Goal: Task Accomplishment & Management: Manage account settings

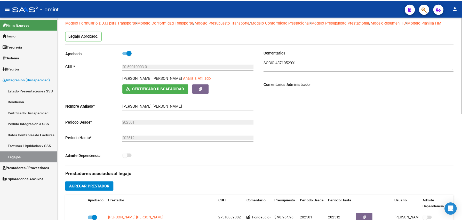
scroll to position [138, 0]
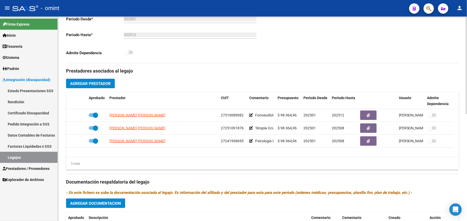
click at [96, 86] on span "Agregar Prestador" at bounding box center [90, 83] width 41 height 5
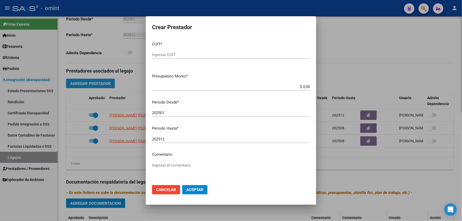
scroll to position [144, 0]
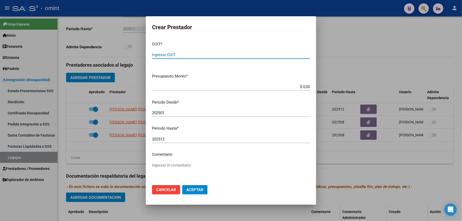
paste input "30-71746859-3"
type input "30-71746859-3"
click at [168, 116] on div "202501 Ingresar el periodo" at bounding box center [231, 113] width 158 height 8
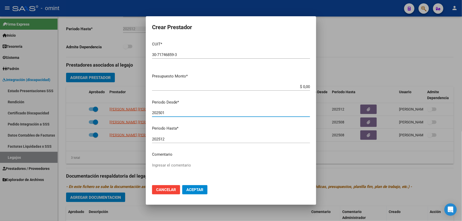
click at [171, 111] on input "202501" at bounding box center [231, 113] width 158 height 5
type input "202507"
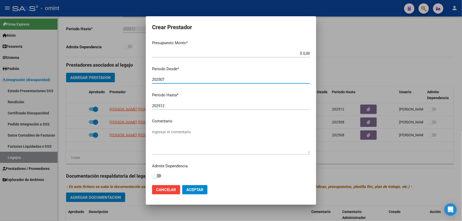
click at [181, 133] on textarea "Ingresar el comentario" at bounding box center [231, 141] width 158 height 24
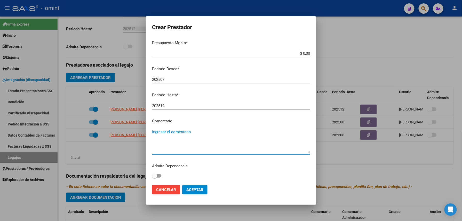
paste textarea "Módulo de Apoyo a la Integración Escolar (Equipo)"
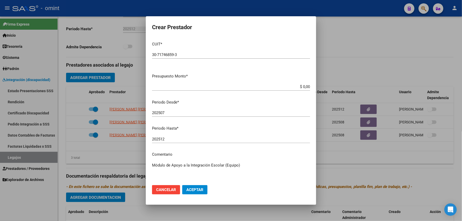
type textarea "Módulo de Apoyo a la Integración Escolar (Equipo)"
drag, startPoint x: 276, startPoint y: 85, endPoint x: 315, endPoint y: 83, distance: 38.8
click at [314, 84] on mat-dialog-content "CUIT * 30-71746859-3 Ingresar CUIT ARCA [PERSON_NAME] Presupuesto Monto * $ 0,0…" at bounding box center [231, 109] width 170 height 144
type input "$ 475.830,36"
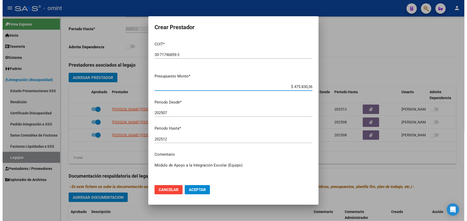
scroll to position [33, 0]
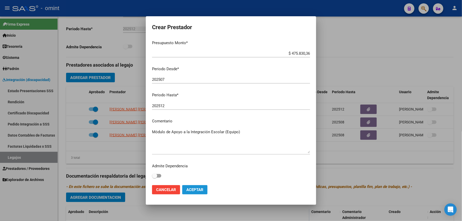
click at [199, 187] on button "Aceptar" at bounding box center [194, 189] width 25 height 9
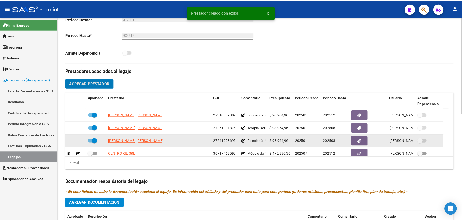
scroll to position [5, 0]
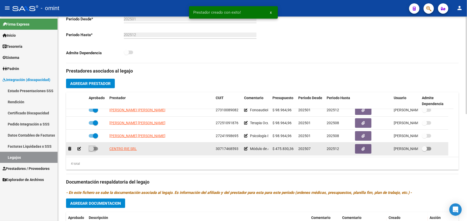
click at [93, 150] on span at bounding box center [91, 148] width 5 height 5
click at [91, 151] on input "checkbox" at bounding box center [91, 151] width 0 height 0
checkbox input "true"
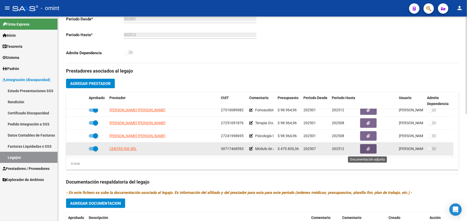
click at [369, 151] on icon "button" at bounding box center [368, 149] width 3 height 4
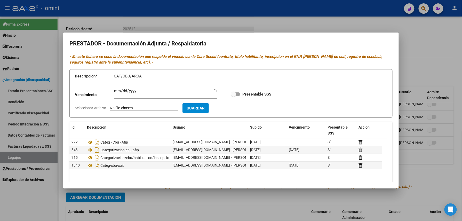
type input "CAT/CBU/ARCA"
click at [231, 95] on span at bounding box center [233, 94] width 5 height 5
click at [233, 96] on input "Presentable SSS" at bounding box center [233, 96] width 0 height 0
checkbox input "true"
drag, startPoint x: 172, startPoint y: 108, endPoint x: 172, endPoint y: 112, distance: 3.1
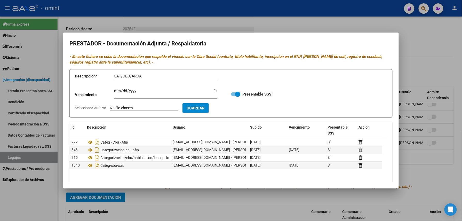
click at [172, 112] on form "Descripción * CAT/CBU/ARCA Descripción Vencimiento Ingresar vencimiento Present…" at bounding box center [230, 93] width 323 height 49
click at [158, 108] on input "Seleccionar Archivo" at bounding box center [144, 108] width 68 height 5
type input "C:\fakepath\MAIE - prestador.pdf"
click at [116, 89] on input "Ingresar vencimiento" at bounding box center [166, 93] width 104 height 8
type input "2025-12-31"
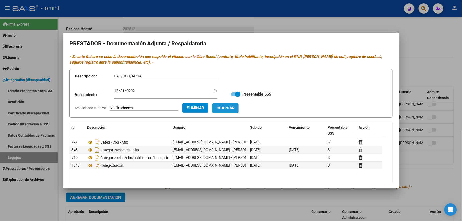
click at [235, 111] on span "Guardar" at bounding box center [226, 108] width 18 height 5
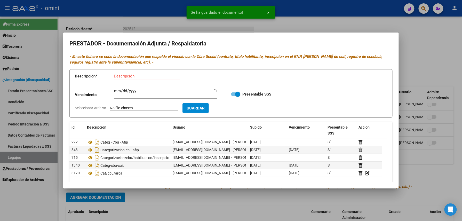
click at [437, 48] on div at bounding box center [231, 110] width 462 height 221
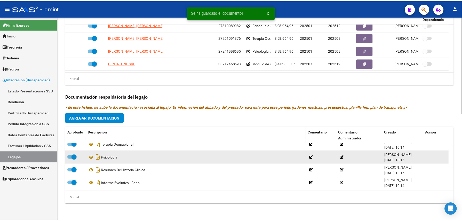
scroll to position [0, 0]
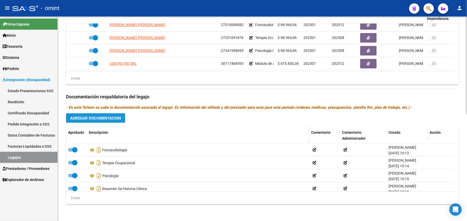
click at [103, 118] on span "Agregar Documentacion" at bounding box center [95, 118] width 51 height 5
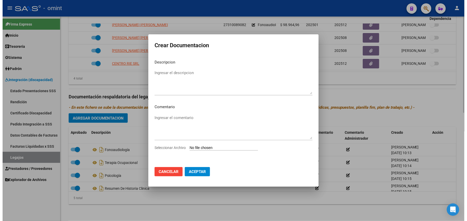
scroll to position [230, 0]
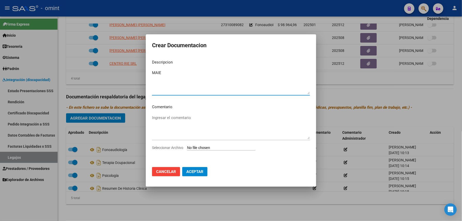
type textarea "MAIE"
click at [197, 145] on mat-dialog-content "Descripcion MAIE Ingresar el descripcion Comentario Ingresar el comentario Sele…" at bounding box center [231, 110] width 170 height 108
click at [199, 146] on input "Seleccionar Archivo" at bounding box center [221, 148] width 68 height 5
type input "C:\fakepath\MAIE - prestador.pdf"
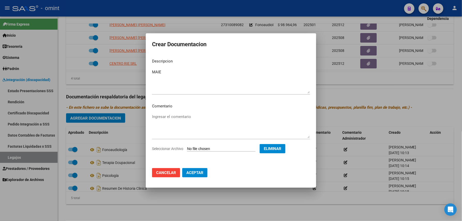
click at [198, 170] on button "Aceptar" at bounding box center [194, 172] width 25 height 9
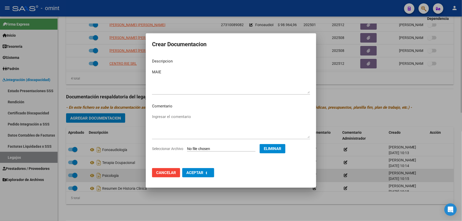
checkbox input "false"
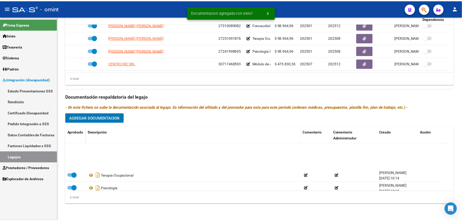
scroll to position [31, 0]
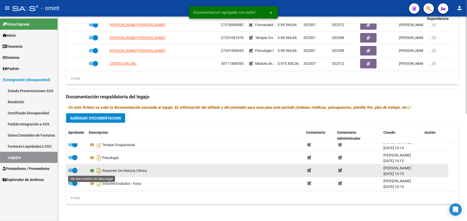
click at [94, 170] on icon at bounding box center [92, 171] width 7 height 6
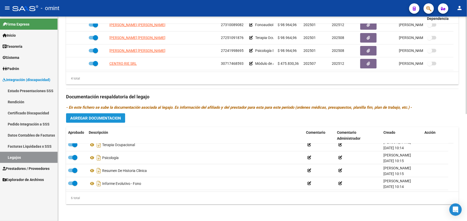
click at [96, 117] on span "Agregar Documentacion" at bounding box center [95, 118] width 51 height 5
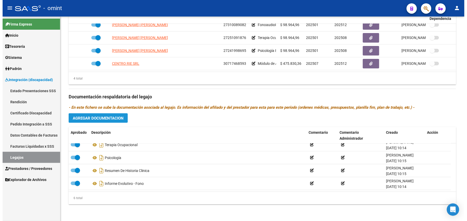
scroll to position [230, 0]
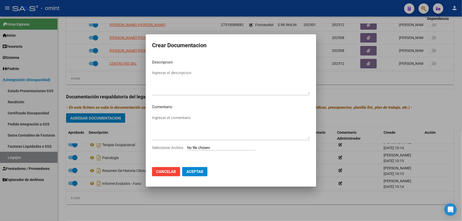
click at [175, 69] on div "Ingresar el descripcion" at bounding box center [231, 82] width 158 height 26
type textarea "RHC"
click at [209, 148] on input "Seleccionar Archivo" at bounding box center [221, 148] width 68 height 5
type input "C:\fakepath\RHC.pdf"
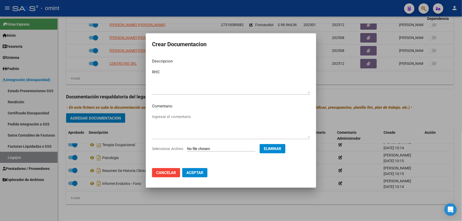
click at [200, 173] on span "Aceptar" at bounding box center [194, 172] width 17 height 5
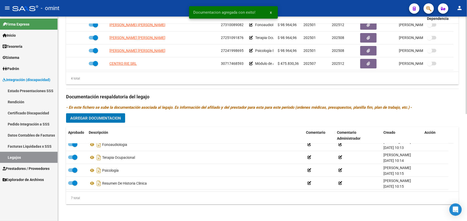
click at [95, 117] on span "Agregar Documentacion" at bounding box center [95, 118] width 51 height 5
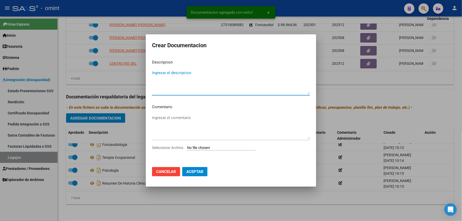
click at [175, 76] on textarea "Ingresar el descripcion" at bounding box center [231, 82] width 158 height 24
type textarea "CAR"
click at [229, 146] on input "Seleccionar Archivo" at bounding box center [221, 148] width 68 height 5
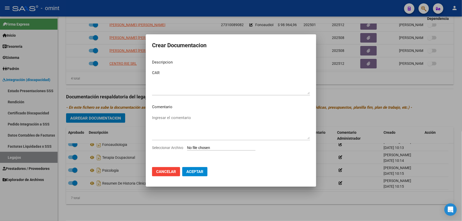
type input "C:\fakepath\CAR.jpg"
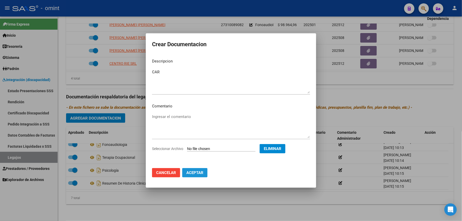
click at [198, 175] on span "Aceptar" at bounding box center [194, 172] width 17 height 5
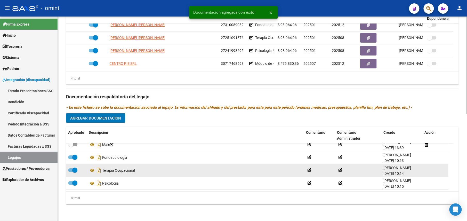
scroll to position [0, 0]
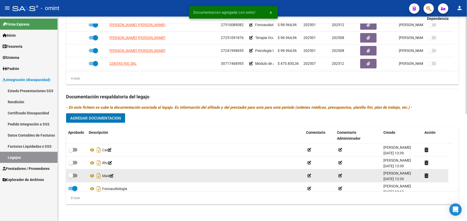
click at [71, 174] on span at bounding box center [70, 175] width 5 height 5
click at [71, 177] on input "checkbox" at bounding box center [70, 177] width 0 height 0
checkbox input "true"
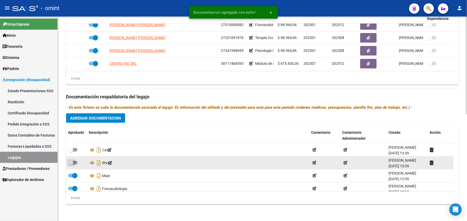
click at [73, 163] on span at bounding box center [70, 162] width 5 height 5
click at [71, 164] on input "checkbox" at bounding box center [70, 164] width 0 height 0
checkbox input "true"
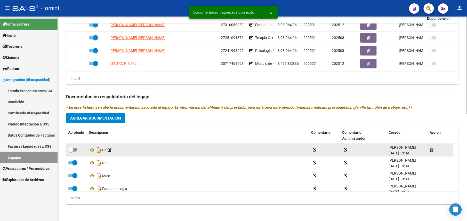
click at [75, 148] on span at bounding box center [72, 150] width 9 height 4
click at [71, 152] on input "checkbox" at bounding box center [70, 152] width 0 height 0
checkbox input "true"
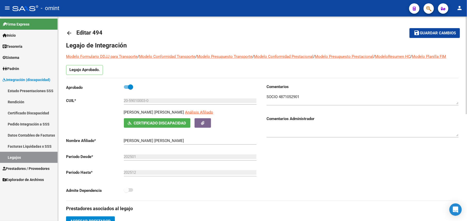
click at [422, 33] on span "Guardar cambios" at bounding box center [438, 33] width 36 height 5
click at [424, 35] on span "Guardar cambios" at bounding box center [438, 33] width 36 height 5
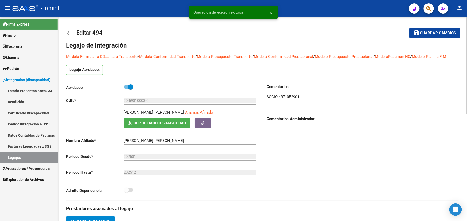
scroll to position [224, 0]
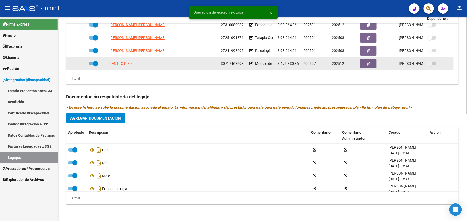
click at [236, 65] on span "30717468593" at bounding box center [232, 63] width 23 height 4
copy span "30717468593"
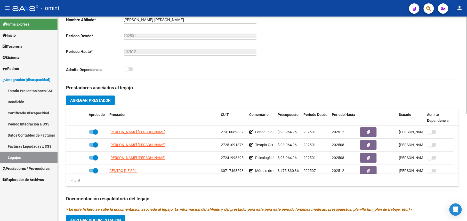
scroll to position [0, 0]
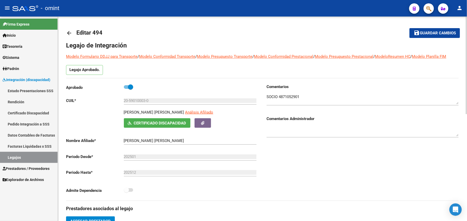
drag, startPoint x: 132, startPoint y: 112, endPoint x: 164, endPoint y: 112, distance: 32.8
click at [164, 112] on p "GROSSO LUAN ANDRES" at bounding box center [154, 112] width 60 height 6
copy p "GROSSO LUAN ANDRES"
click at [281, 98] on textarea at bounding box center [363, 99] width 192 height 10
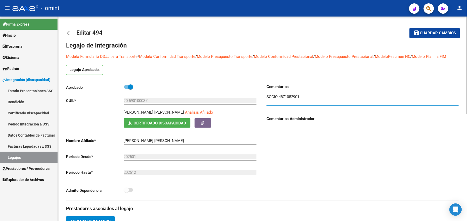
click at [283, 97] on textarea at bounding box center [363, 99] width 192 height 10
click at [69, 33] on mat-icon "arrow_back" at bounding box center [69, 33] width 6 height 6
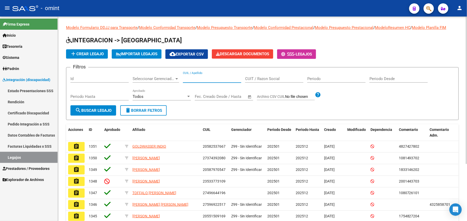
click at [214, 78] on input "CUIL / Apellido" at bounding box center [212, 78] width 58 height 5
paste input "20590100030"
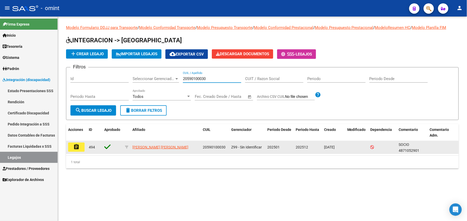
type input "20590100030"
click at [73, 147] on button "assignment" at bounding box center [76, 147] width 17 height 9
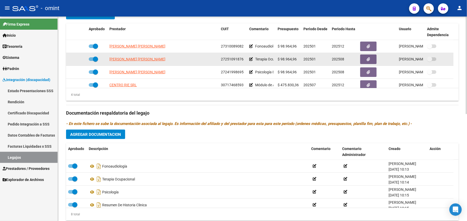
click at [227, 62] on div "27251091876" at bounding box center [233, 59] width 24 height 6
copy span "27251091876"
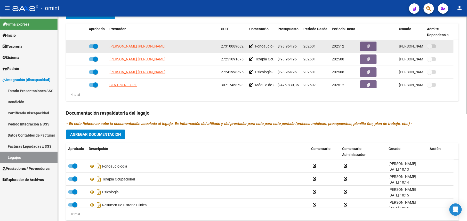
click at [230, 48] on span "27310089082" at bounding box center [232, 46] width 23 height 4
copy span "27310089082"
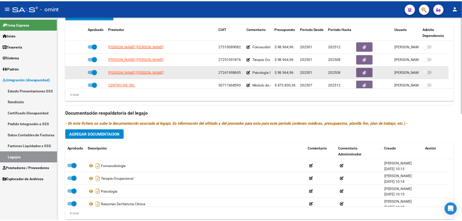
scroll to position [5, 0]
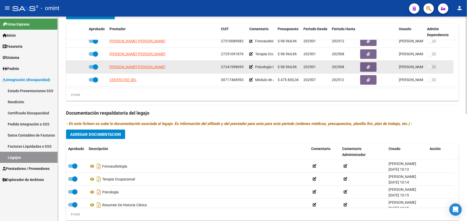
click at [232, 67] on span "27241998695" at bounding box center [232, 67] width 23 height 4
copy span "27241998695"
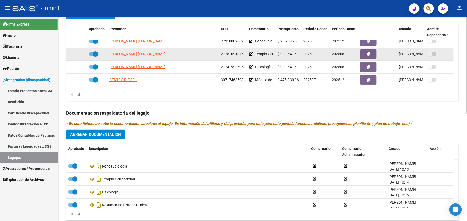
click at [99, 56] on div at bounding box center [97, 54] width 17 height 7
click at [95, 56] on span at bounding box center [95, 53] width 5 height 5
click at [91, 56] on input "checkbox" at bounding box center [91, 56] width 0 height 0
checkbox input "false"
click at [79, 54] on icon at bounding box center [79, 54] width 4 height 4
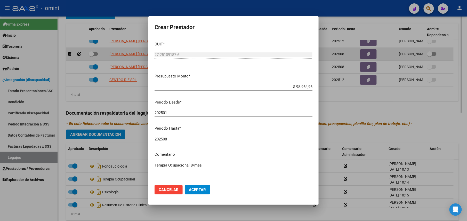
scroll to position [212, 0]
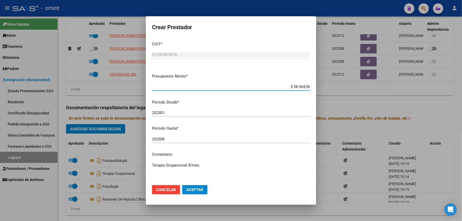
click at [171, 139] on input "202508" at bounding box center [231, 139] width 158 height 5
type input "202512"
click at [194, 192] on button "Aceptar" at bounding box center [194, 189] width 25 height 9
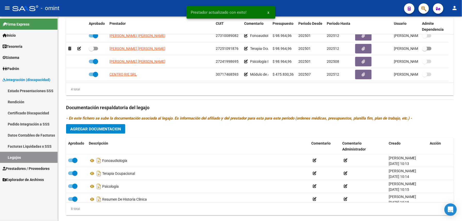
scroll to position [207, 0]
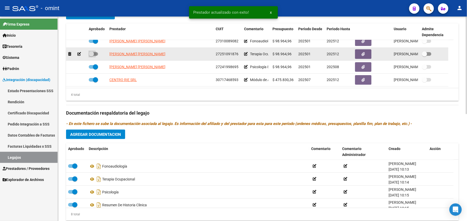
click at [94, 57] on label at bounding box center [93, 54] width 9 height 6
click at [91, 56] on input "checkbox" at bounding box center [91, 56] width 0 height 0
checkbox input "true"
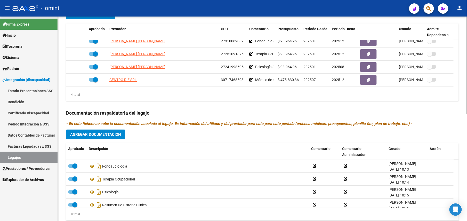
click at [88, 136] on span "Agregar Documentacion" at bounding box center [95, 134] width 51 height 5
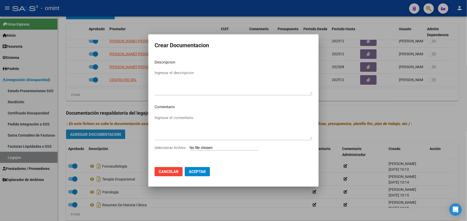
scroll to position [212, 0]
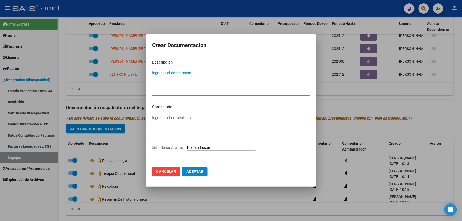
click at [175, 74] on textarea "Ingresar el descripcion" at bounding box center [231, 82] width 158 height 24
type textarea "Informe evolutivo - TO"
click at [210, 149] on input "Seleccionar Archivo" at bounding box center [221, 148] width 68 height 5
type input "C:\fakepath\Informe evolutivo - TO.pdf"
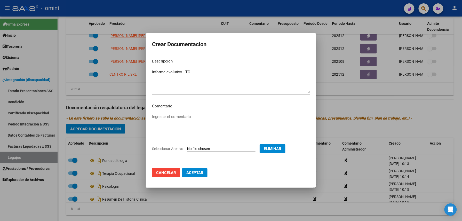
click at [190, 169] on button "Aceptar" at bounding box center [194, 172] width 25 height 9
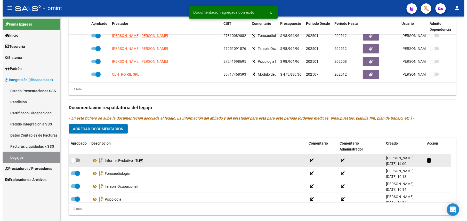
scroll to position [207, 0]
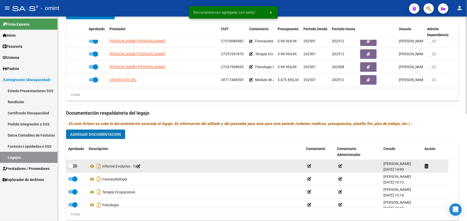
click at [72, 168] on span at bounding box center [70, 165] width 5 height 5
click at [71, 168] on input "checkbox" at bounding box center [70, 168] width 0 height 0
checkbox input "true"
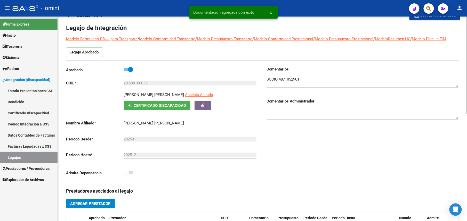
scroll to position [0, 0]
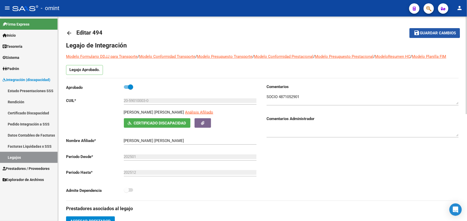
click at [424, 30] on button "save Guardar cambios" at bounding box center [435, 33] width 51 height 10
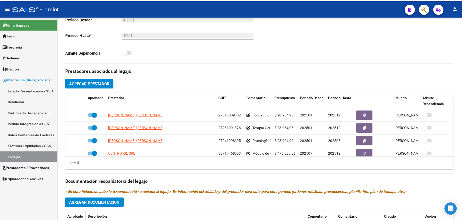
scroll to position [172, 0]
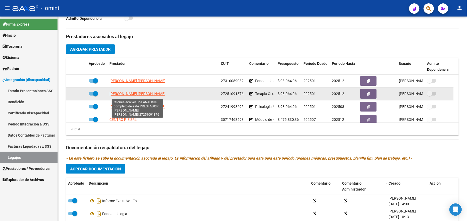
click at [133, 96] on span "FERNANDEZ MARIA GUADALUPE" at bounding box center [137, 94] width 56 height 4
type textarea "27251091876"
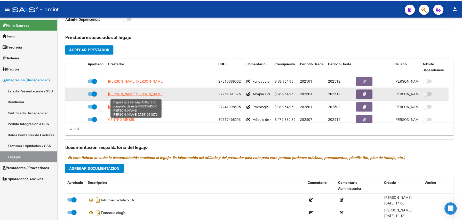
scroll to position [178, 0]
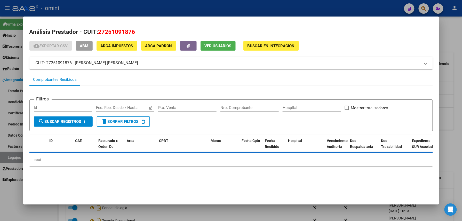
click at [215, 43] on span "Ver Usuarios" at bounding box center [218, 45] width 27 height 5
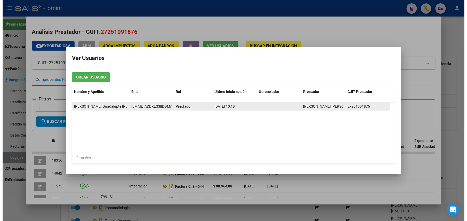
scroll to position [0, 0]
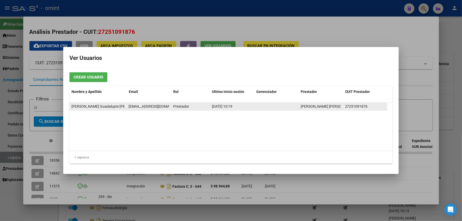
drag, startPoint x: 129, startPoint y: 107, endPoint x: 169, endPoint y: 107, distance: 40.0
click at [169, 107] on span "guada36-@hotmail.com" at bounding box center [157, 106] width 57 height 4
drag, startPoint x: 169, startPoint y: 107, endPoint x: 166, endPoint y: 106, distance: 3.1
copy span "guada36-@hotmail.com"
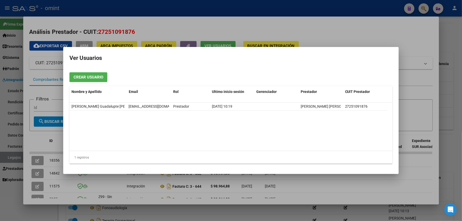
click at [340, 7] on div at bounding box center [231, 110] width 462 height 221
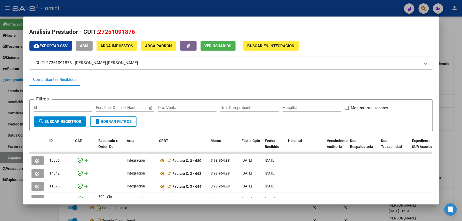
click at [340, 7] on div at bounding box center [231, 110] width 462 height 221
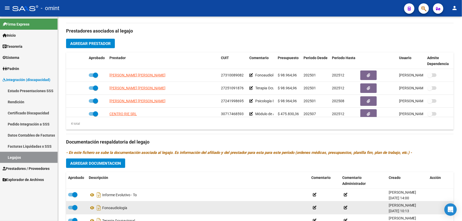
scroll to position [172, 0]
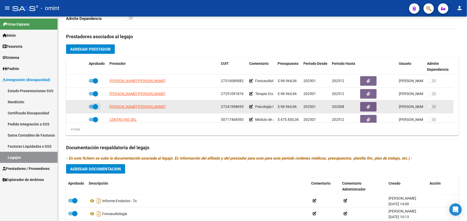
click at [90, 108] on span at bounding box center [93, 107] width 9 height 4
click at [91, 108] on input "checkbox" at bounding box center [91, 108] width 0 height 0
checkbox input "false"
click at [80, 108] on icon at bounding box center [79, 107] width 4 height 4
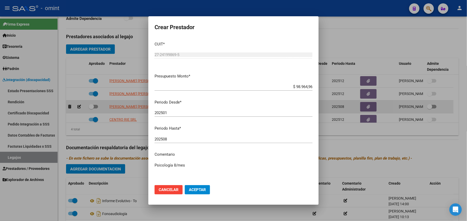
scroll to position [178, 0]
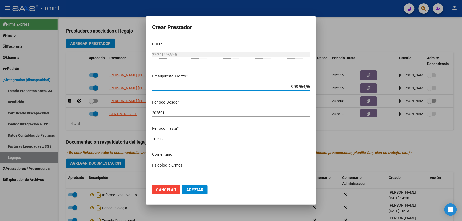
click at [171, 141] on input "202508" at bounding box center [231, 139] width 158 height 5
type input "202512"
click at [190, 187] on button "Aceptar" at bounding box center [194, 189] width 25 height 9
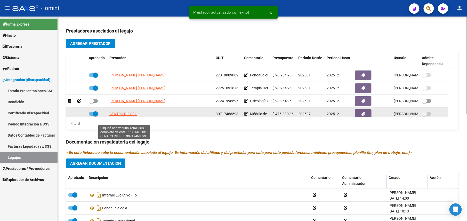
scroll to position [172, 0]
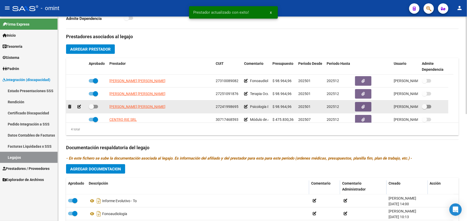
click at [93, 106] on span at bounding box center [91, 106] width 5 height 5
click at [91, 108] on input "checkbox" at bounding box center [91, 108] width 0 height 0
checkbox input "true"
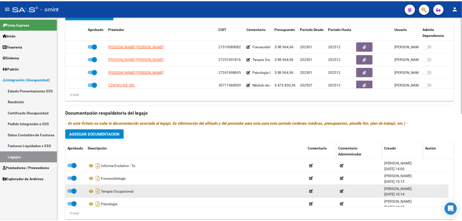
scroll to position [70, 0]
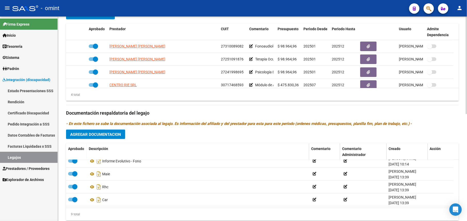
click at [93, 136] on span "Agregar Documentacion" at bounding box center [95, 134] width 51 height 5
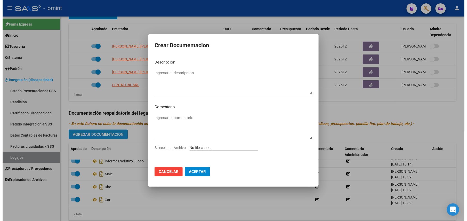
scroll to position [212, 0]
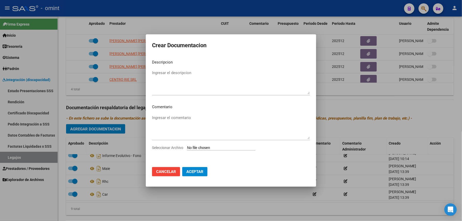
click at [215, 147] on input "Seleccionar Archivo" at bounding box center [221, 148] width 68 height 5
type input "C:\fakepath\Informe evolutivo - Psicología.docx"
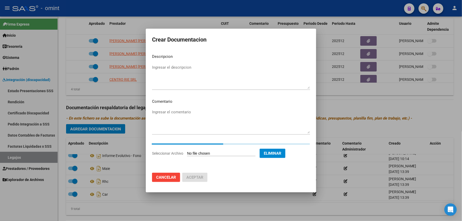
click at [178, 74] on textarea "Ingresar el descripcion" at bounding box center [231, 77] width 158 height 24
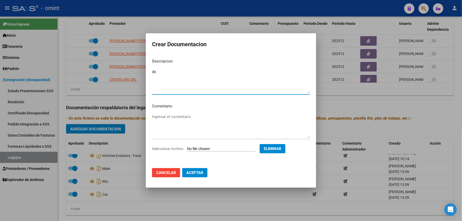
type textarea "i"
type textarea "Informe evolutivo - Psicología"
click at [195, 174] on span "Aceptar" at bounding box center [194, 172] width 17 height 5
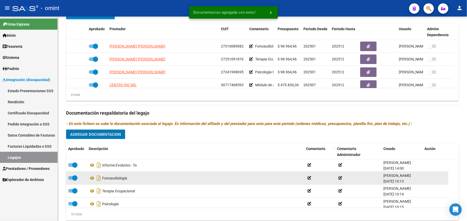
scroll to position [0, 0]
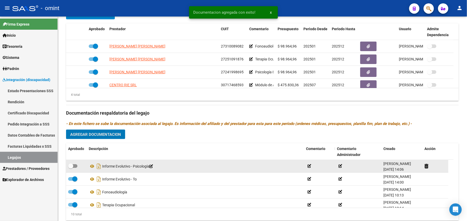
click at [75, 169] on label at bounding box center [72, 166] width 9 height 6
click at [71, 168] on input "checkbox" at bounding box center [70, 168] width 0 height 0
checkbox input "true"
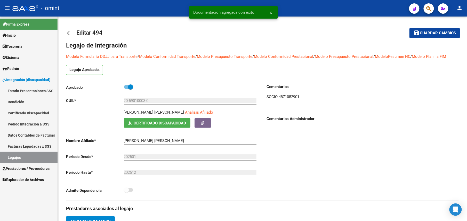
click at [434, 29] on button "save Guardar cambios" at bounding box center [435, 33] width 51 height 10
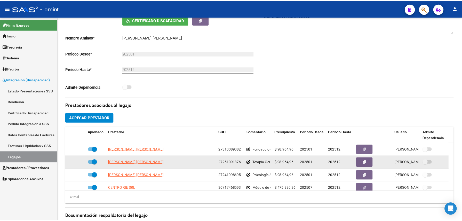
scroll to position [138, 0]
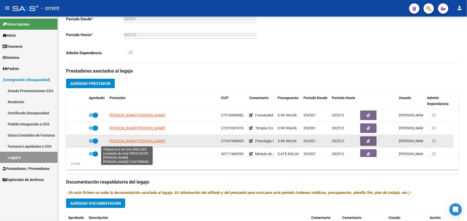
click at [127, 143] on span "VALZ MIRNA PAOLA" at bounding box center [137, 141] width 56 height 4
type textarea "27241998695"
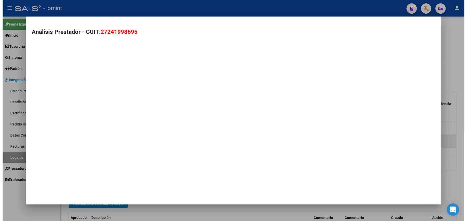
scroll to position [144, 0]
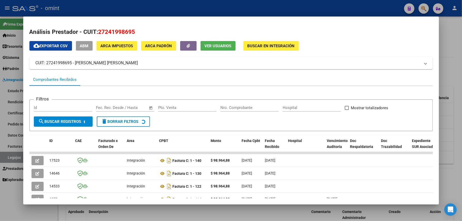
click at [206, 45] on span "Ver Usuarios" at bounding box center [218, 46] width 27 height 5
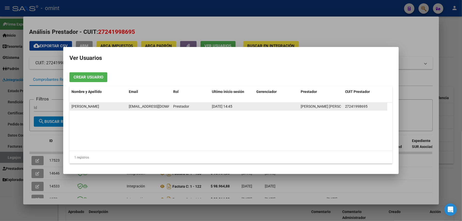
drag, startPoint x: 128, startPoint y: 106, endPoint x: 169, endPoint y: 107, distance: 40.5
click at [169, 107] on div "Mirna Valz mirnapvp@hotmail.com Prestador 26/08/2025 14:45 VALZ MIRNA PAOLA 272…" at bounding box center [228, 107] width 318 height 8
drag, startPoint x: 169, startPoint y: 107, endPoint x: 166, endPoint y: 107, distance: 3.4
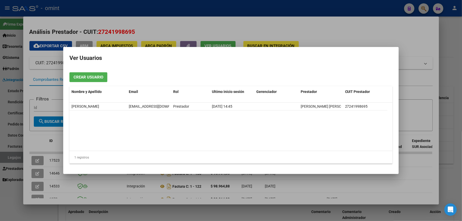
click at [166, 12] on div at bounding box center [231, 110] width 462 height 221
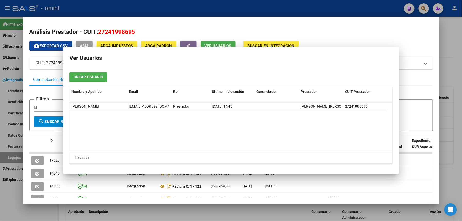
click at [166, 12] on div at bounding box center [231, 110] width 462 height 221
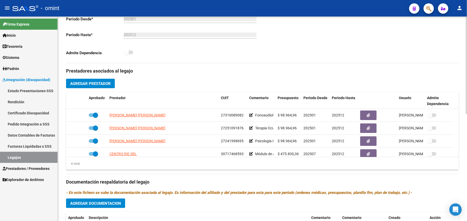
scroll to position [0, 0]
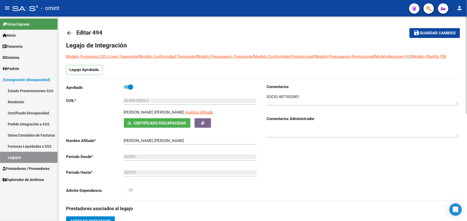
click at [421, 35] on span "Guardar cambios" at bounding box center [438, 33] width 36 height 5
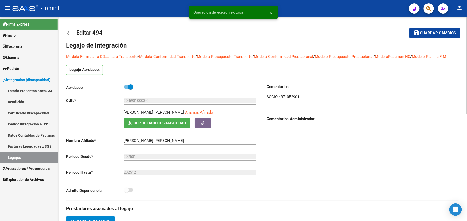
click at [68, 30] on mat-icon "arrow_back" at bounding box center [69, 33] width 6 height 6
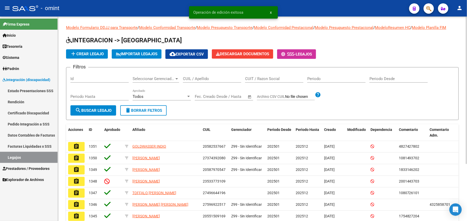
click at [199, 80] on input "CUIL / Apellido" at bounding box center [212, 78] width 58 height 5
paste input "27547369497"
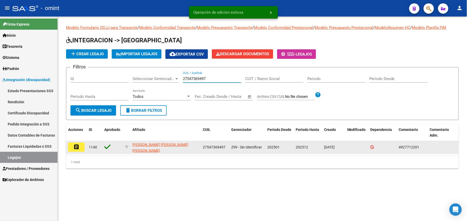
type input "27547369497"
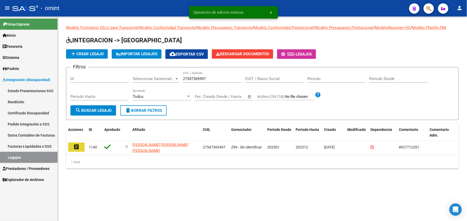
click at [69, 146] on button "assignment" at bounding box center [76, 147] width 17 height 9
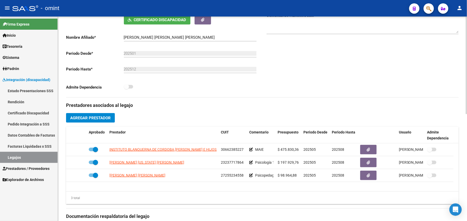
scroll to position [172, 0]
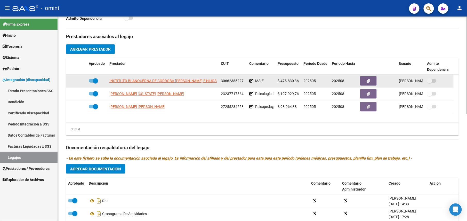
click at [226, 82] on span "30662385227" at bounding box center [232, 81] width 23 height 4
copy span "30662385227"
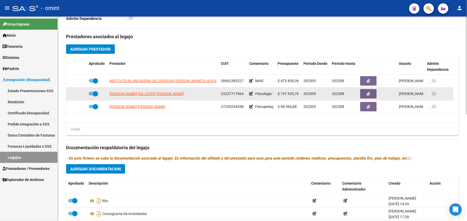
click at [227, 90] on datatable-body-cell "23237717864" at bounding box center [233, 94] width 28 height 13
click at [227, 93] on span "23237717864" at bounding box center [232, 94] width 23 height 4
copy span "23237717864"
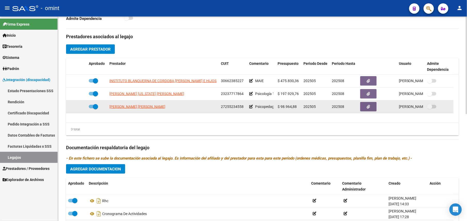
click at [233, 106] on span "27255234558" at bounding box center [232, 107] width 23 height 4
copy span "27255234558"
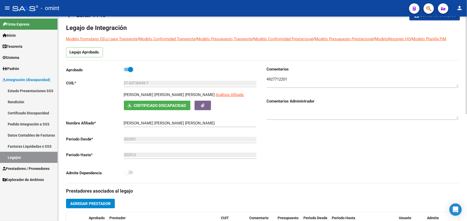
scroll to position [121, 0]
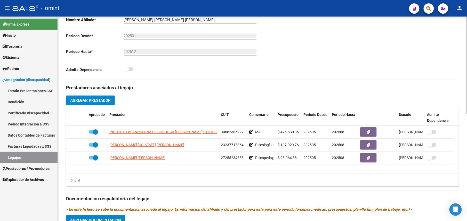
click at [263, 194] on div "Prestadores asociados al legajo Agregar Prestador Aprobado Prestador CUIT Comen…" at bounding box center [262, 195] width 393 height 231
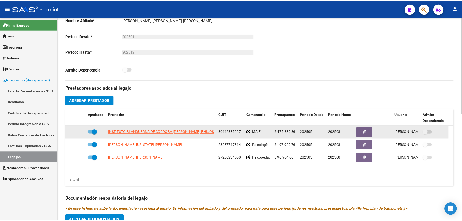
scroll to position [155, 0]
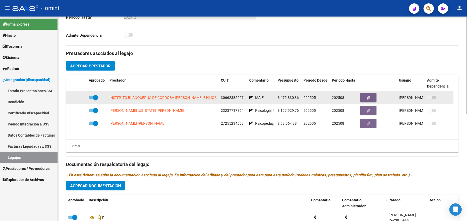
click at [230, 97] on span "30662385227" at bounding box center [232, 98] width 23 height 4
copy span "30662385227"
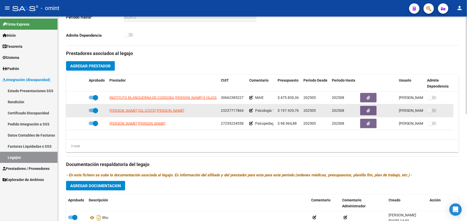
click at [233, 111] on span "23237717864" at bounding box center [232, 110] width 23 height 4
click at [233, 110] on span "23237717864" at bounding box center [232, 110] width 23 height 4
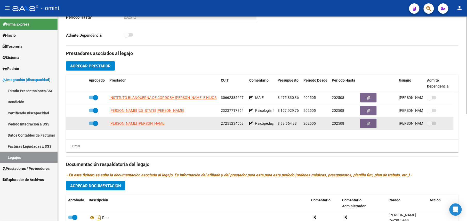
click at [236, 124] on span "27255234558" at bounding box center [232, 123] width 23 height 4
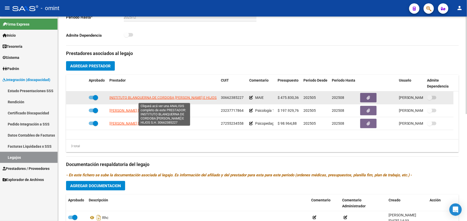
click at [206, 99] on span "INSTITUTO BLANQUERNA DE CORDOBA LUIS J. R. E HIJOS S.H." at bounding box center [166, 98] width 115 height 4
type textarea "30662385227"
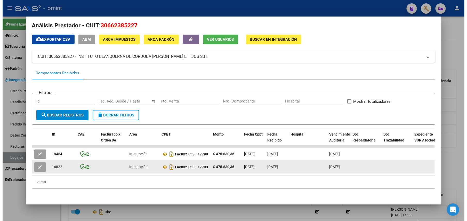
scroll to position [3, 0]
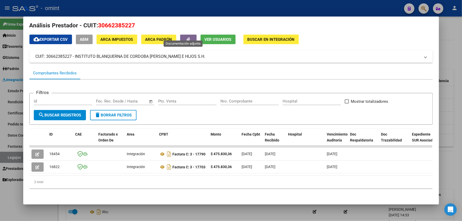
click at [181, 35] on button "button" at bounding box center [188, 40] width 17 height 10
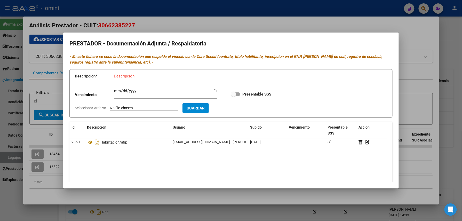
drag, startPoint x: 360, startPoint y: 22, endPoint x: 354, endPoint y: 22, distance: 6.5
click at [360, 22] on div at bounding box center [231, 110] width 462 height 221
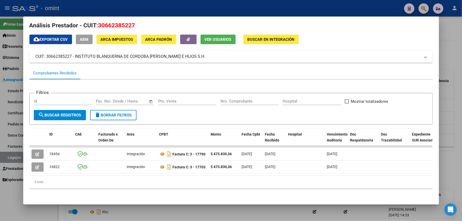
click at [125, 10] on div at bounding box center [231, 110] width 462 height 221
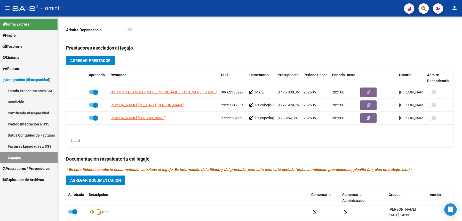
scroll to position [155, 0]
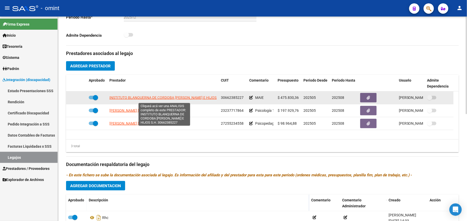
click at [177, 100] on span "INSTITUTO BLANQUERNA DE CORDOBA LUIS J. R. E HIJOS S.H." at bounding box center [166, 98] width 115 height 4
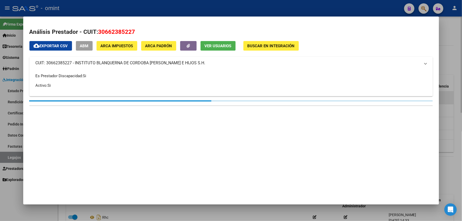
scroll to position [161, 0]
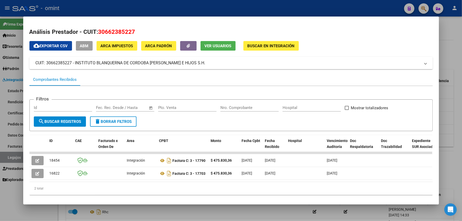
click at [217, 43] on button "Ver Usuarios" at bounding box center [218, 46] width 35 height 10
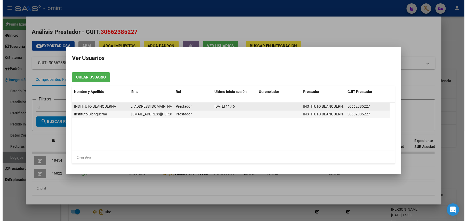
scroll to position [0, 23]
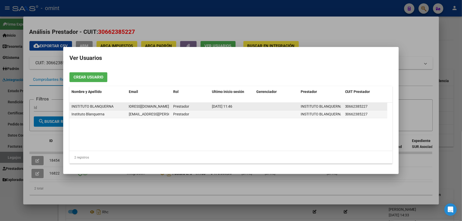
drag, startPoint x: 132, startPoint y: 107, endPoint x: 169, endPoint y: 106, distance: 36.4
click at [169, 106] on datatable-body-cell "administracion2@blanquerna.com.ar" at bounding box center [149, 106] width 44 height 7
drag, startPoint x: 169, startPoint y: 106, endPoint x: 164, endPoint y: 106, distance: 4.6
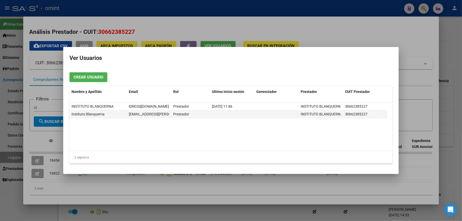
click at [231, 11] on div at bounding box center [231, 110] width 462 height 221
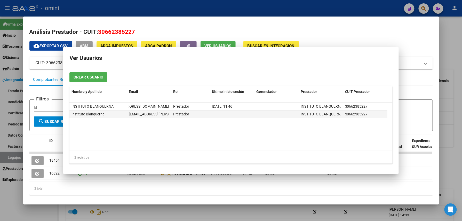
click at [231, 11] on div at bounding box center [231, 110] width 462 height 221
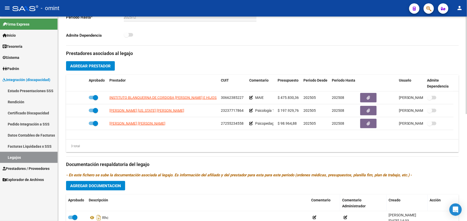
scroll to position [0, 0]
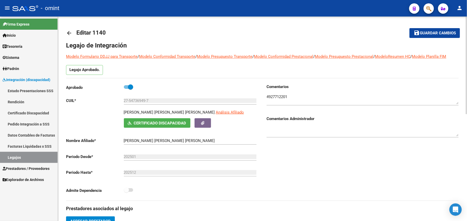
click at [426, 31] on span "Guardar cambios" at bounding box center [438, 33] width 36 height 5
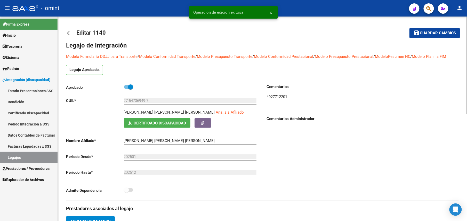
click at [70, 31] on mat-icon "arrow_back" at bounding box center [69, 33] width 6 height 6
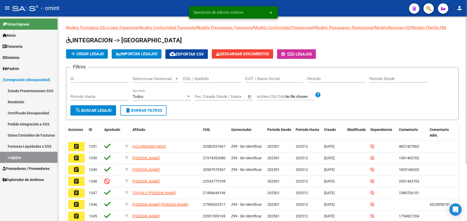
click at [201, 79] on input "CUIL / Apellido" at bounding box center [212, 78] width 58 height 5
paste input "27507687682"
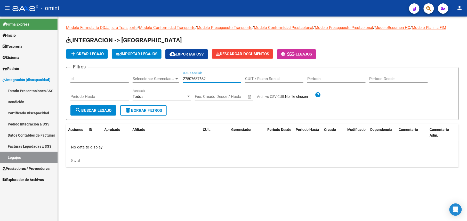
type input "27507687682"
click at [19, 68] on span "Padrón" at bounding box center [11, 69] width 17 height 6
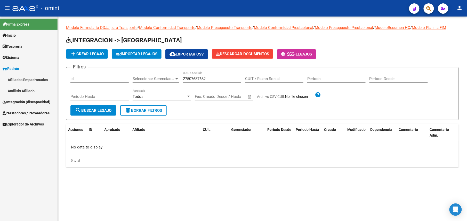
click at [32, 79] on link "Afiliados Empadronados" at bounding box center [29, 79] width 58 height 11
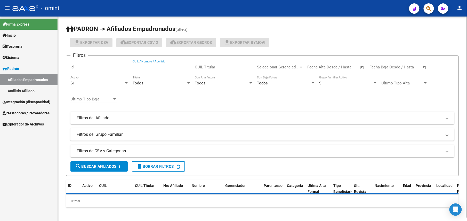
drag, startPoint x: 167, startPoint y: 65, endPoint x: 221, endPoint y: 66, distance: 54.0
click at [182, 65] on input "CUIL / Nombre / Apellido" at bounding box center [162, 67] width 58 height 5
paste input "27507687682"
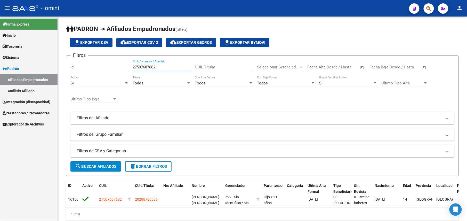
type input "27507687682"
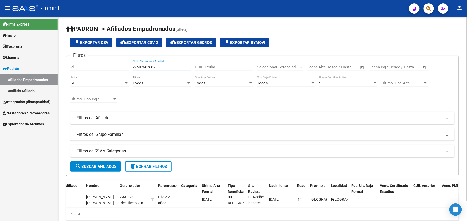
scroll to position [0, 120]
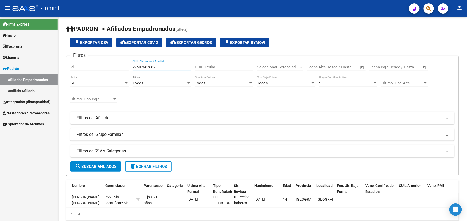
click at [20, 105] on span "Integración (discapacidad)" at bounding box center [27, 102] width 48 height 6
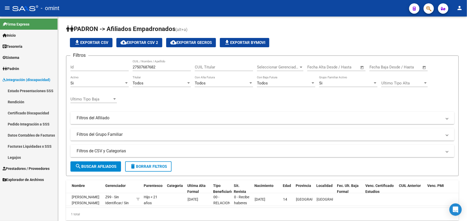
click at [21, 159] on link "Legajos" at bounding box center [29, 157] width 58 height 11
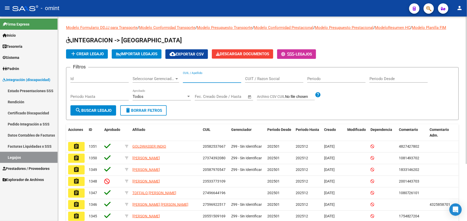
drag, startPoint x: 201, startPoint y: 79, endPoint x: 217, endPoint y: 79, distance: 15.5
click at [201, 79] on input "CUIL / Apellido" at bounding box center [212, 78] width 58 height 5
paste input "20527017093"
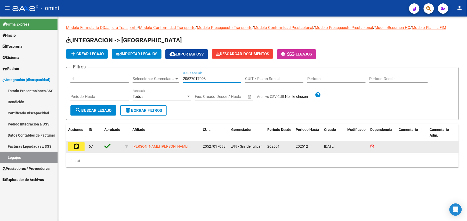
type input "20527017093"
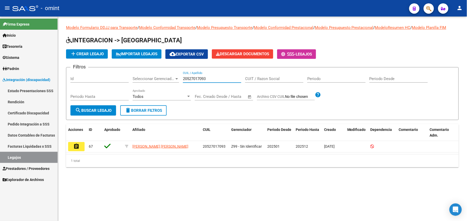
click at [72, 147] on button "assignment" at bounding box center [76, 146] width 17 height 9
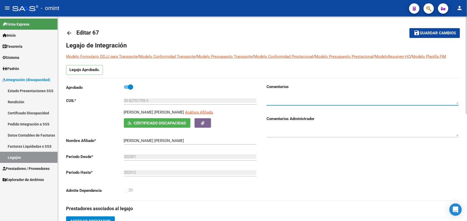
click at [293, 94] on textarea at bounding box center [363, 99] width 192 height 10
paste textarea "4867611802"
type textarea "4867611802"
click at [445, 29] on button "save Guardar cambios" at bounding box center [435, 33] width 51 height 10
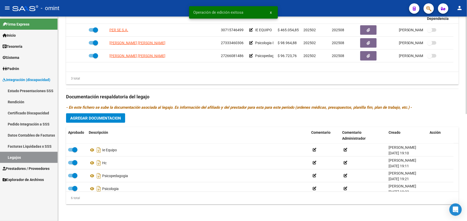
scroll to position [155, 0]
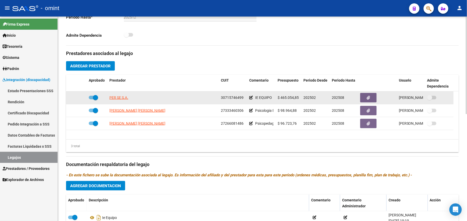
click at [236, 97] on span "30715746499" at bounding box center [232, 98] width 23 height 4
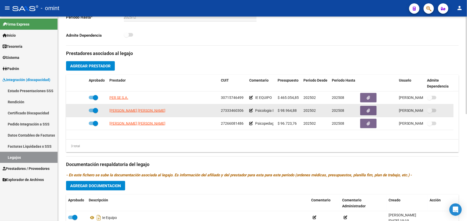
click at [232, 113] on span "27333460306" at bounding box center [232, 110] width 23 height 4
drag, startPoint x: 232, startPoint y: 113, endPoint x: 225, endPoint y: 110, distance: 7.7
click at [225, 110] on span "27333460306" at bounding box center [232, 110] width 23 height 4
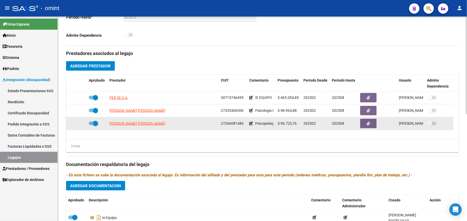
click at [235, 124] on span "27266081486" at bounding box center [232, 123] width 23 height 4
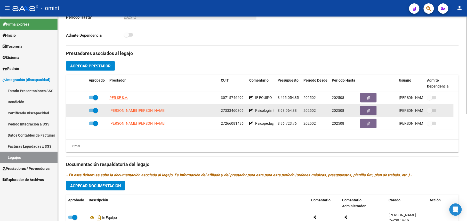
click at [235, 111] on span "27333460306" at bounding box center [232, 110] width 23 height 4
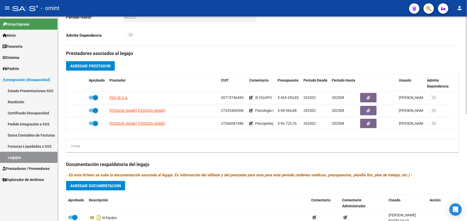
scroll to position [0, 0]
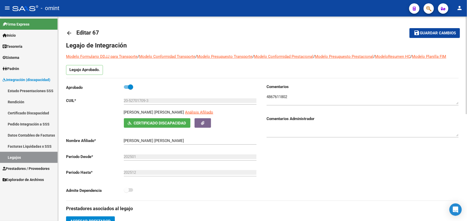
click at [134, 112] on p "HERMANN JAIME MATTEO BENJAMIN" at bounding box center [154, 112] width 60 height 6
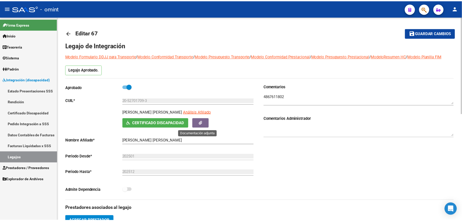
scroll to position [172, 0]
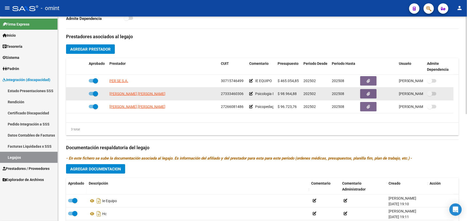
click at [95, 94] on span at bounding box center [95, 93] width 5 height 5
click at [91, 96] on input "checkbox" at bounding box center [91, 96] width 0 height 0
checkbox input "false"
click at [79, 95] on icon at bounding box center [79, 94] width 4 height 4
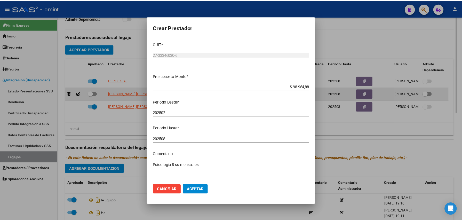
scroll to position [178, 0]
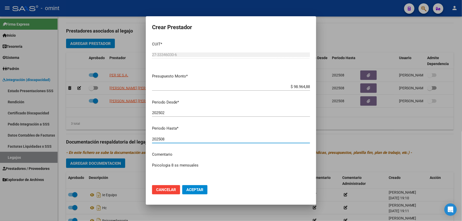
drag, startPoint x: 167, startPoint y: 139, endPoint x: 161, endPoint y: 142, distance: 6.9
click at [161, 142] on div "202508 Ingresar el periodo" at bounding box center [231, 139] width 158 height 8
type input "202512"
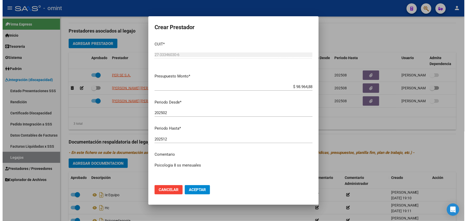
scroll to position [33, 0]
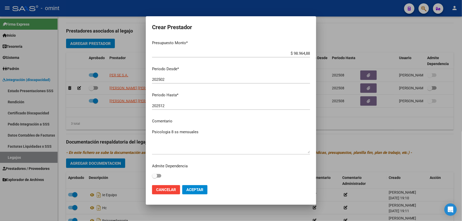
click at [193, 189] on span "Aceptar" at bounding box center [194, 189] width 17 height 5
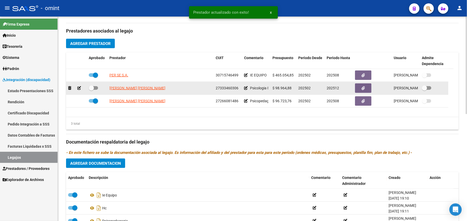
scroll to position [172, 0]
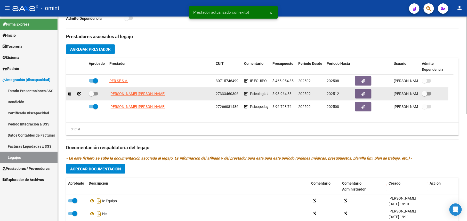
click at [93, 95] on span at bounding box center [91, 93] width 5 height 5
click at [91, 96] on input "checkbox" at bounding box center [91, 96] width 0 height 0
checkbox input "true"
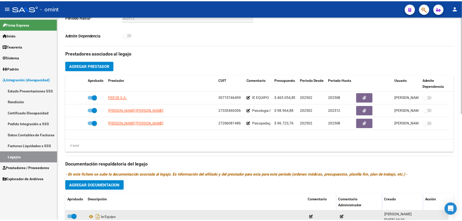
scroll to position [224, 0]
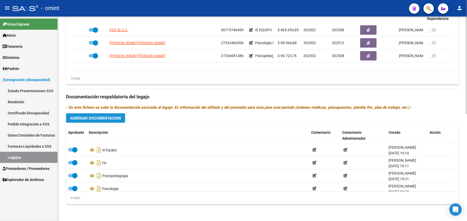
click at [105, 116] on span "Agregar Documentacion" at bounding box center [95, 118] width 51 height 5
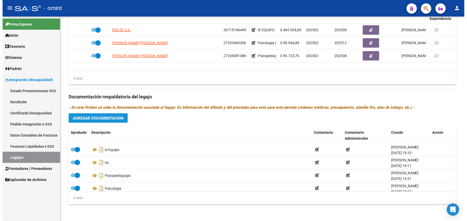
scroll to position [230, 0]
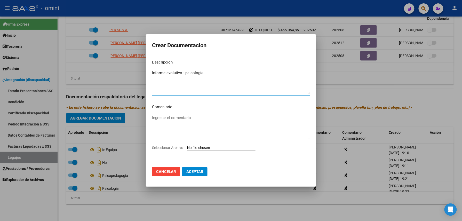
type textarea "Informe evolutivo - psicología"
click at [214, 149] on input "Seleccionar Archivo" at bounding box center [221, 148] width 68 height 5
type input "C:\fakepath\4867611802_25080706290_form048.jpeg"
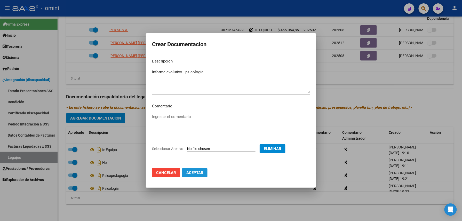
click at [194, 172] on span "Aceptar" at bounding box center [194, 172] width 17 height 5
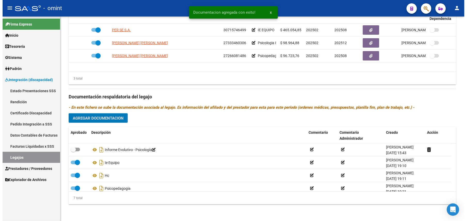
scroll to position [224, 0]
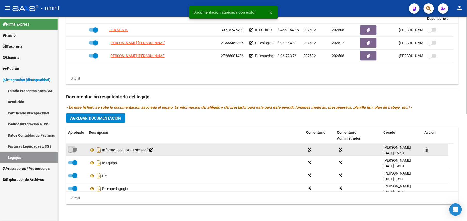
click at [76, 151] on span at bounding box center [72, 150] width 9 height 4
click at [71, 152] on input "checkbox" at bounding box center [70, 152] width 0 height 0
checkbox input "true"
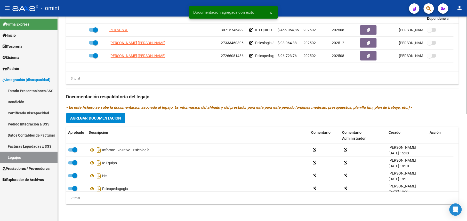
scroll to position [0, 0]
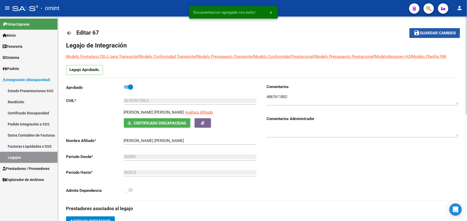
click at [419, 37] on button "save Guardar cambios" at bounding box center [435, 33] width 51 height 10
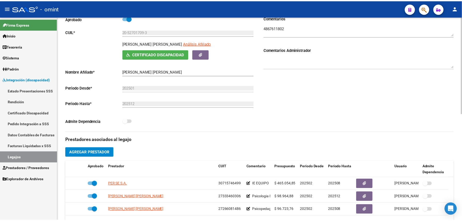
scroll to position [138, 0]
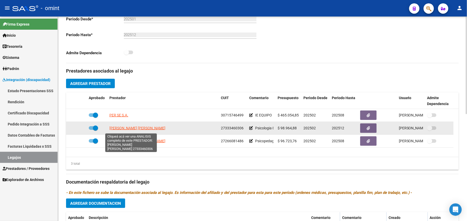
click at [130, 130] on span "LUCERO ANDREA GISELA" at bounding box center [137, 128] width 56 height 4
type textarea "27333460306"
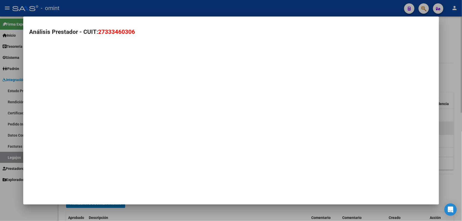
scroll to position [144, 0]
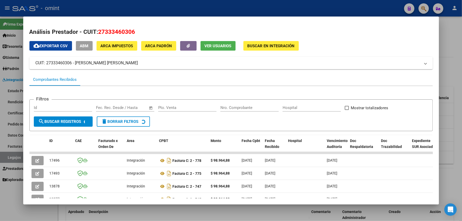
click at [213, 46] on span "Ver Usuarios" at bounding box center [218, 46] width 27 height 5
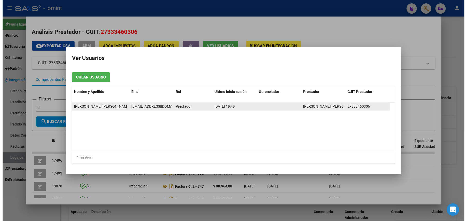
scroll to position [0, 8]
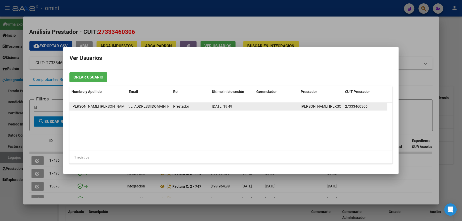
drag, startPoint x: 129, startPoint y: 106, endPoint x: 169, endPoint y: 109, distance: 39.3
click at [169, 109] on div "giselaalucero@hotmail.com" at bounding box center [149, 107] width 40 height 6
drag, startPoint x: 169, startPoint y: 109, endPoint x: 163, endPoint y: 106, distance: 6.5
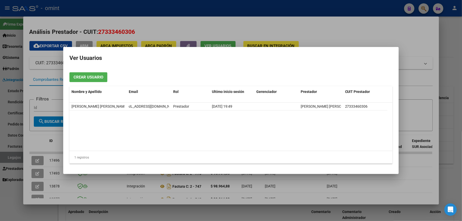
click at [195, 12] on div at bounding box center [231, 110] width 462 height 221
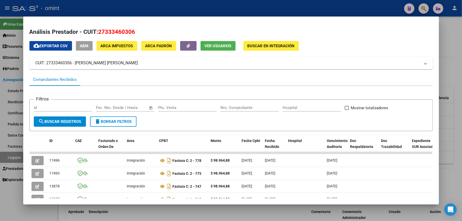
click at [195, 12] on div at bounding box center [231, 110] width 462 height 221
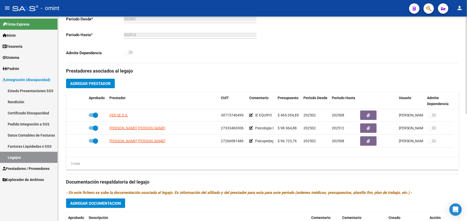
scroll to position [0, 0]
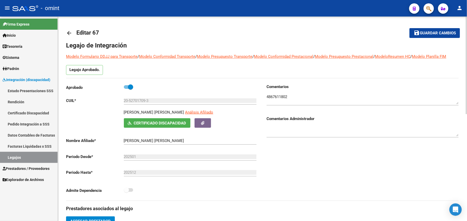
drag, startPoint x: 124, startPoint y: 112, endPoint x: 190, endPoint y: 112, distance: 65.1
click at [184, 112] on p "HERMANN JAIME MATTEO BENJAMIN" at bounding box center [154, 112] width 60 height 6
drag, startPoint x: 190, startPoint y: 112, endPoint x: 185, endPoint y: 112, distance: 4.7
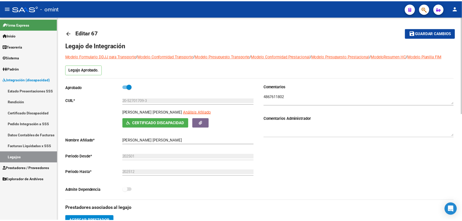
scroll to position [172, 0]
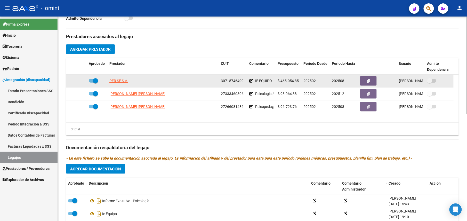
click at [93, 80] on span at bounding box center [95, 80] width 5 height 5
click at [91, 83] on input "checkbox" at bounding box center [91, 83] width 0 height 0
checkbox input "false"
click at [81, 82] on icon at bounding box center [79, 81] width 4 height 4
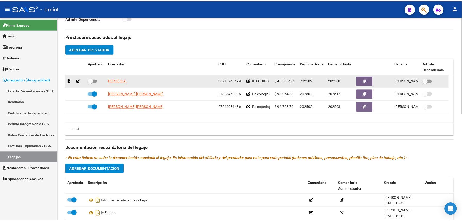
scroll to position [178, 0]
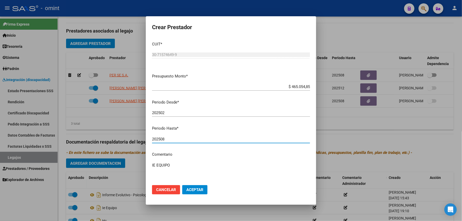
drag, startPoint x: 173, startPoint y: 139, endPoint x: 160, endPoint y: 141, distance: 12.7
click at [160, 141] on input "202508" at bounding box center [231, 139] width 158 height 5
type input "202512"
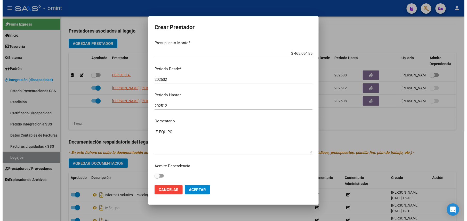
scroll to position [0, 0]
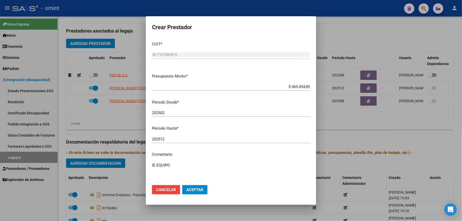
click at [194, 191] on span "Aceptar" at bounding box center [194, 189] width 17 height 5
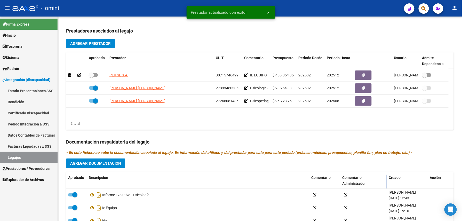
scroll to position [172, 0]
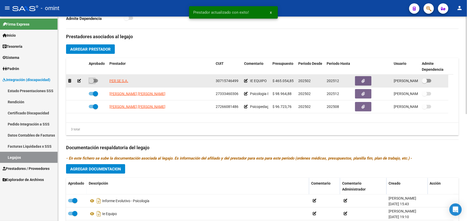
click at [96, 83] on span at bounding box center [93, 81] width 9 height 4
click at [91, 83] on input "checkbox" at bounding box center [91, 83] width 0 height 0
checkbox input "true"
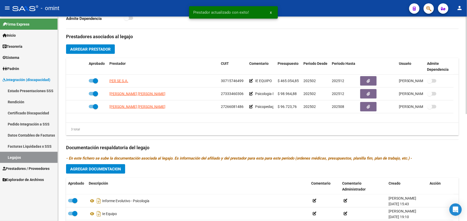
click at [111, 174] on button "Agregar Documentacion" at bounding box center [95, 169] width 59 height 10
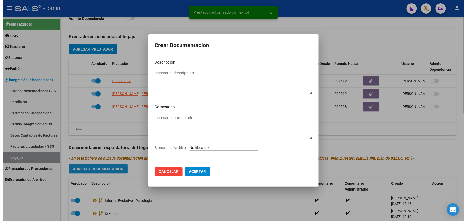
scroll to position [178, 0]
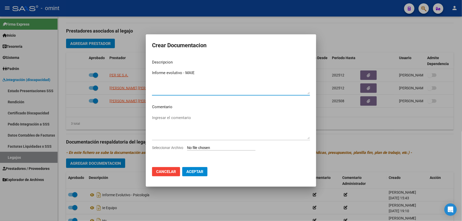
type textarea "Informe evolutivo - MAIE"
click at [215, 145] on div "Ingresar el comentario" at bounding box center [231, 129] width 158 height 31
click at [217, 146] on input "Seleccionar Archivo" at bounding box center [221, 148] width 68 height 5
type input "C:\fakepath\4867611802_25080706200_inf-seg-eval-sem.jpeg"
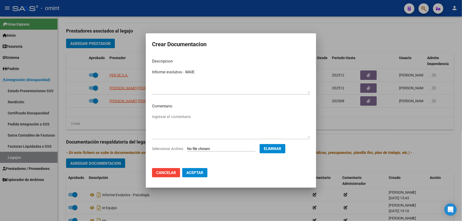
click at [184, 174] on button "Aceptar" at bounding box center [194, 172] width 25 height 9
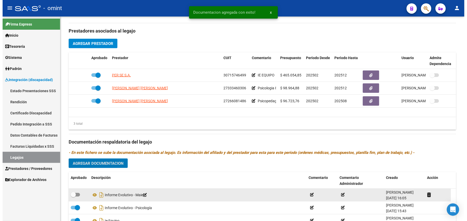
scroll to position [172, 0]
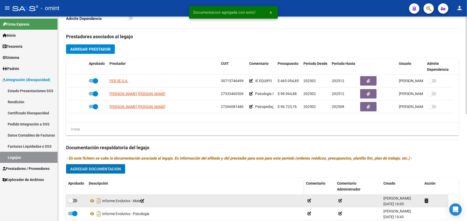
click at [72, 202] on span at bounding box center [70, 200] width 5 height 5
click at [71, 202] on input "checkbox" at bounding box center [70, 202] width 0 height 0
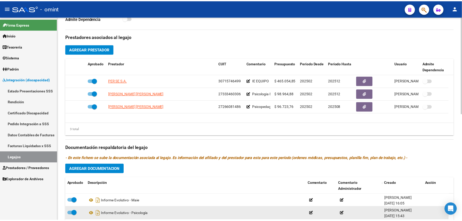
scroll to position [224, 0]
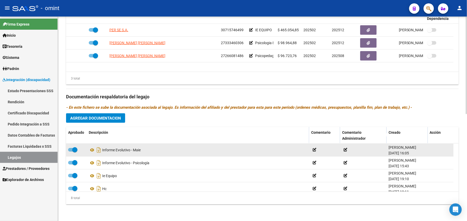
click at [76, 151] on span at bounding box center [74, 149] width 5 height 5
click at [71, 152] on input "checkbox" at bounding box center [70, 152] width 0 height 0
click at [432, 150] on icon at bounding box center [432, 149] width 4 height 5
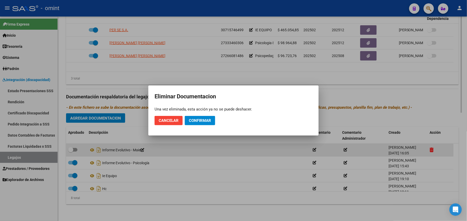
scroll to position [230, 0]
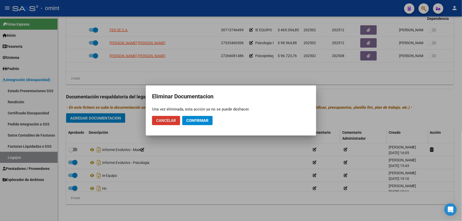
click at [200, 119] on span "Confirmar" at bounding box center [197, 120] width 22 height 5
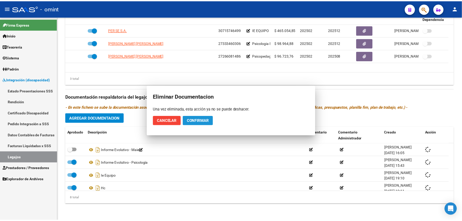
scroll to position [224, 0]
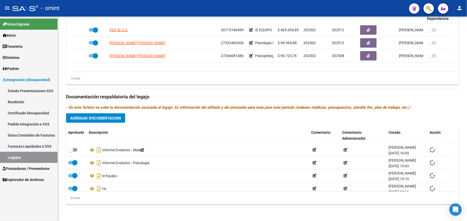
checkbox input "true"
click at [121, 119] on button "Agregar Documentacion" at bounding box center [95, 118] width 59 height 10
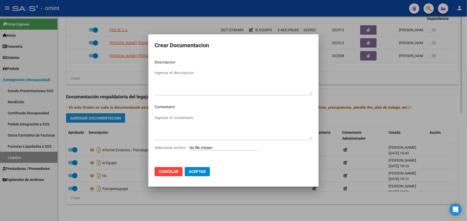
scroll to position [230, 0]
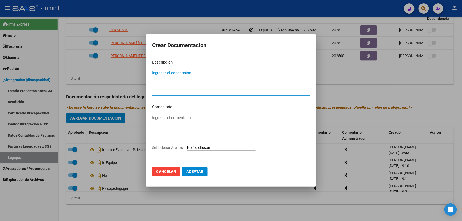
click at [183, 72] on textarea "Ingresar el descripcion" at bounding box center [231, 82] width 158 height 24
type textarea "i"
type textarea "Informe evolutivo - MAIE"
click at [206, 149] on input "Seleccionar Archivo" at bounding box center [221, 148] width 68 height 5
type input "C:\fakepath\4867611802_25081312570_241379.pdf"
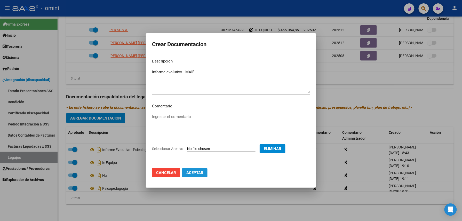
click at [190, 171] on span "Aceptar" at bounding box center [194, 172] width 17 height 5
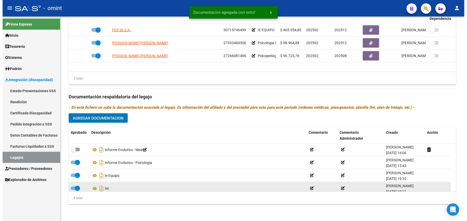
scroll to position [224, 0]
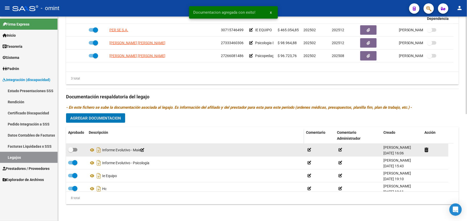
click at [70, 150] on span at bounding box center [70, 149] width 5 height 5
click at [70, 152] on input "checkbox" at bounding box center [70, 152] width 0 height 0
checkbox input "true"
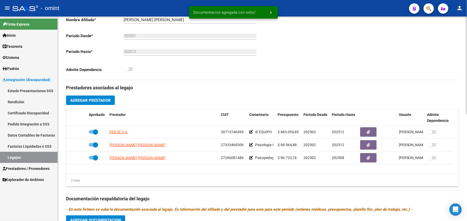
scroll to position [0, 0]
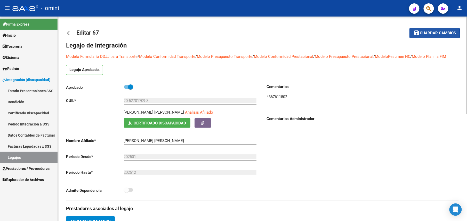
click at [423, 34] on span "Guardar cambios" at bounding box center [438, 33] width 36 height 5
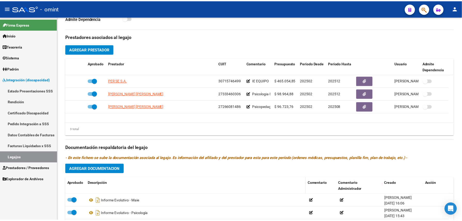
scroll to position [224, 0]
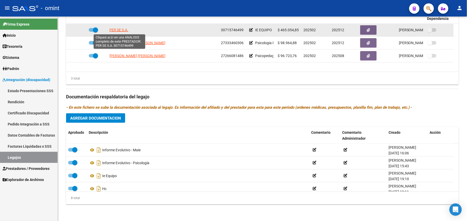
click at [123, 29] on span "PER SE S.A." at bounding box center [118, 30] width 19 height 4
type textarea "30715746499"
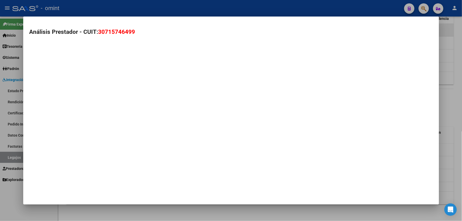
scroll to position [230, 0]
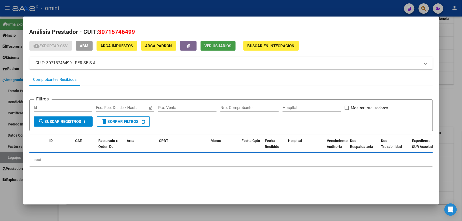
click at [213, 41] on button "Ver Usuarios" at bounding box center [218, 46] width 35 height 10
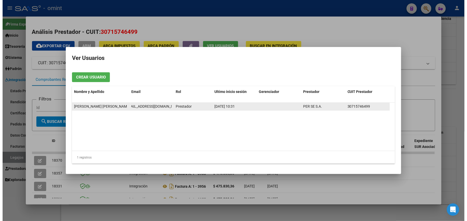
scroll to position [0, 11]
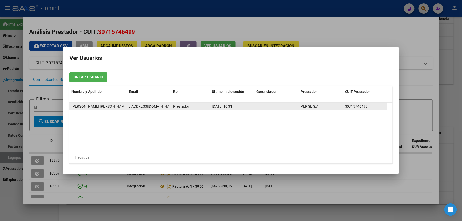
drag, startPoint x: 127, startPoint y: 106, endPoint x: 168, endPoint y: 108, distance: 41.9
click at [168, 108] on datatable-body-cell "perseterapeutico@gmail.com" at bounding box center [149, 106] width 44 height 7
drag, startPoint x: 168, startPoint y: 108, endPoint x: 167, endPoint y: 105, distance: 3.7
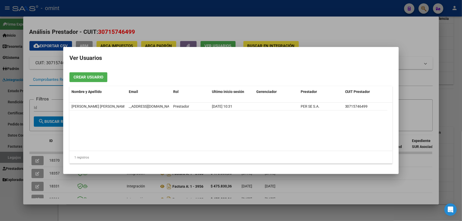
click at [209, 9] on div at bounding box center [231, 110] width 462 height 221
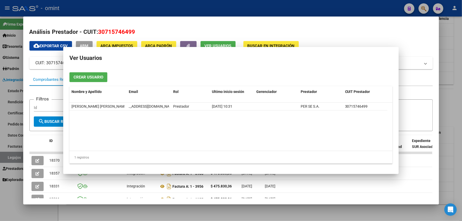
click at [209, 10] on div at bounding box center [231, 110] width 462 height 221
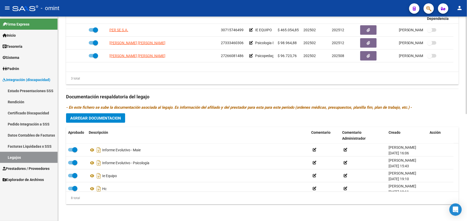
scroll to position [0, 0]
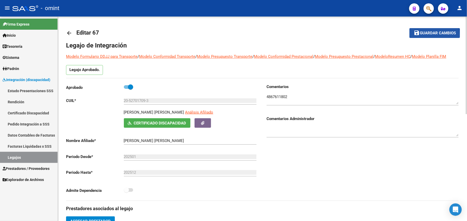
click at [425, 36] on button "save Guardar cambios" at bounding box center [435, 33] width 51 height 10
click at [424, 37] on button "save Guardar cambios" at bounding box center [435, 33] width 51 height 10
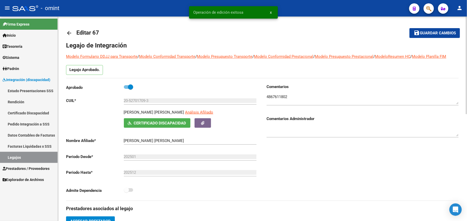
click at [71, 32] on mat-icon "arrow_back" at bounding box center [69, 33] width 6 height 6
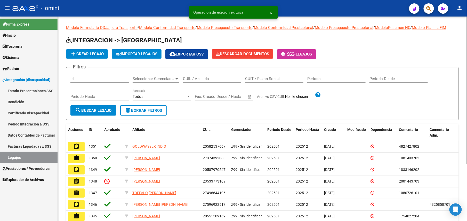
click at [197, 74] on div "CUIL / Apellido" at bounding box center [212, 77] width 58 height 11
click at [200, 76] on input "CUIL / Apellido" at bounding box center [212, 78] width 58 height 5
paste input "27560795918"
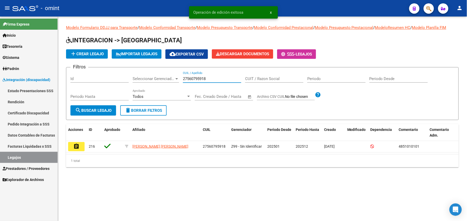
type input "27560795918"
click at [73, 149] on button "assignment" at bounding box center [76, 146] width 17 height 9
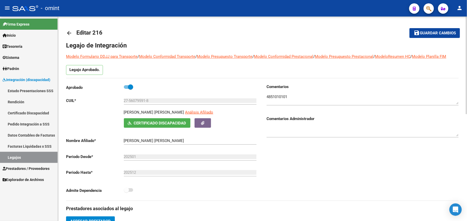
scroll to position [172, 0]
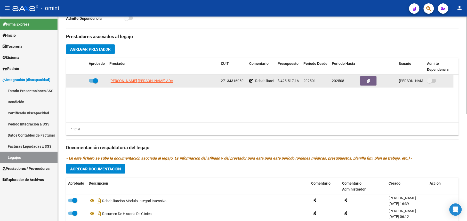
click at [232, 81] on span "27134316050" at bounding box center [232, 81] width 23 height 4
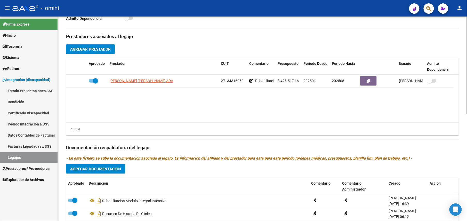
scroll to position [69, 0]
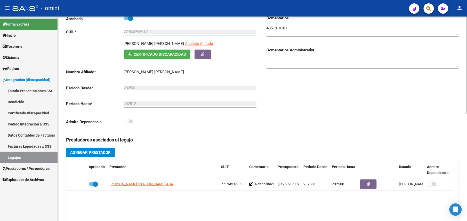
drag, startPoint x: 153, startPoint y: 33, endPoint x: 120, endPoint y: 31, distance: 33.3
click at [120, 31] on app-form-text-field "CUIL * 27-56079591-8 Ingresar CUIL" at bounding box center [161, 32] width 191 height 5
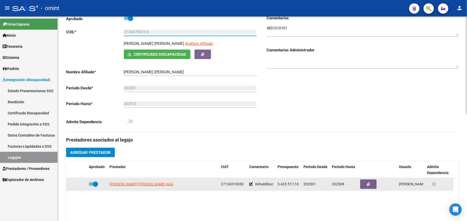
scroll to position [138, 0]
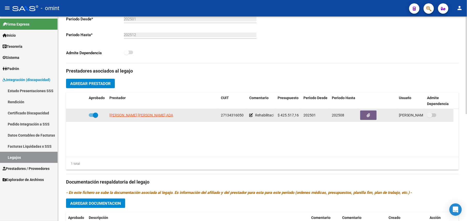
click at [235, 115] on span "27134316050" at bounding box center [232, 115] width 23 height 4
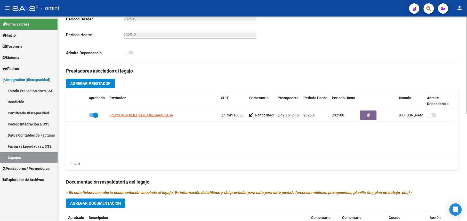
scroll to position [0, 0]
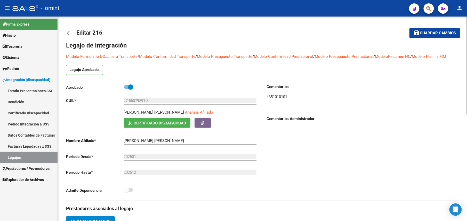
click at [130, 112] on p "IÑIGUEZ MAIA VALENTINA" at bounding box center [154, 112] width 60 height 6
drag, startPoint x: 320, startPoint y: 145, endPoint x: 322, endPoint y: 141, distance: 4.4
click at [322, 141] on div "Comentarios Comentarios Administrador" at bounding box center [361, 142] width 197 height 117
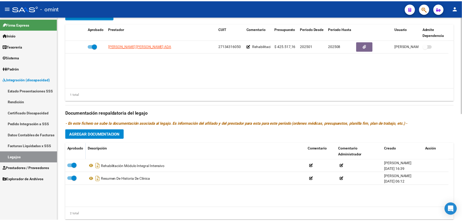
scroll to position [138, 0]
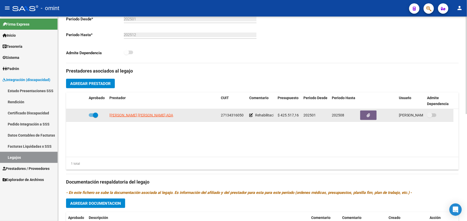
click at [138, 115] on span "[PERSON_NAME]" at bounding box center [141, 115] width 64 height 4
type textarea "27134316050"
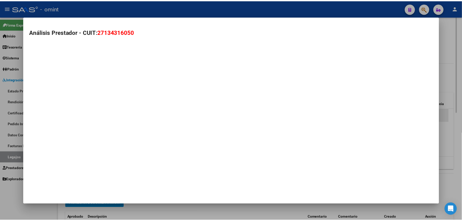
scroll to position [144, 0]
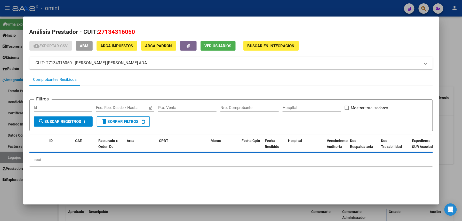
click at [220, 48] on span "Ver Usuarios" at bounding box center [218, 46] width 27 height 5
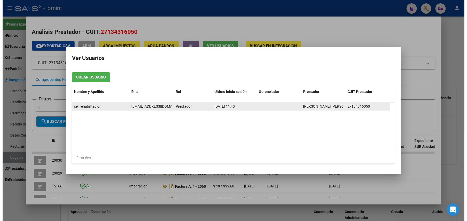
scroll to position [0, 10]
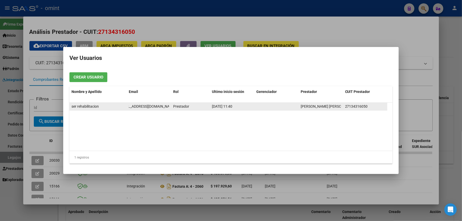
drag, startPoint x: 128, startPoint y: 105, endPoint x: 172, endPoint y: 110, distance: 44.5
click at [172, 110] on div "ser rehabilitacion serrehabilitacion@gmail.com Prestador 04/09/2025 11:40 PIERI…" at bounding box center [228, 107] width 318 height 8
drag, startPoint x: 172, startPoint y: 110, endPoint x: 163, endPoint y: 107, distance: 9.0
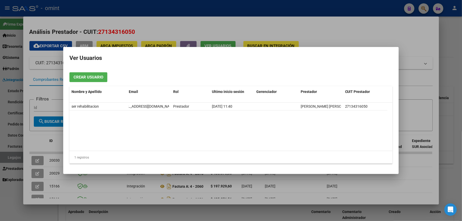
click at [187, 13] on div at bounding box center [231, 110] width 462 height 221
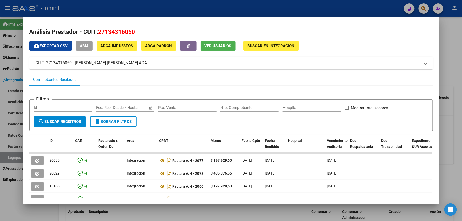
click at [184, 11] on div at bounding box center [231, 110] width 462 height 221
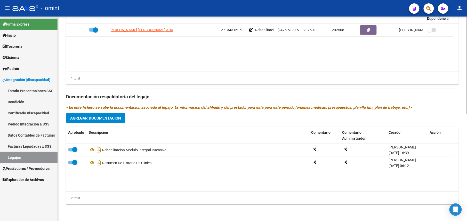
scroll to position [86, 0]
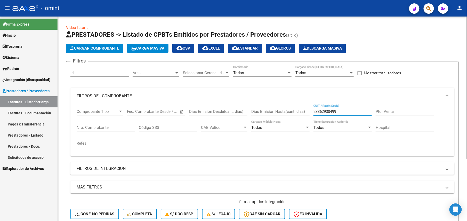
drag, startPoint x: 349, startPoint y: 111, endPoint x: 242, endPoint y: 108, distance: 106.4
click at [243, 108] on div "Comprobante Tipo Comprobante Tipo Fecha inicio – Fecha fin Fec. Comprobante Des…" at bounding box center [263, 128] width 372 height 48
paste input "30717468593"
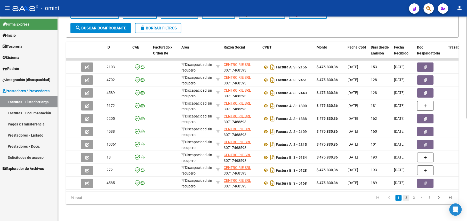
type input "30717468593"
click at [408, 199] on link "2" at bounding box center [407, 198] width 6 height 6
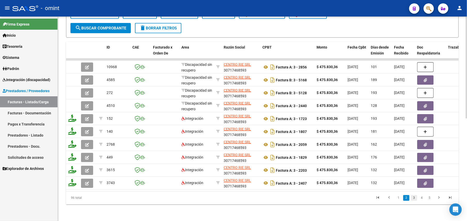
click at [414, 199] on link "3" at bounding box center [414, 198] width 6 height 6
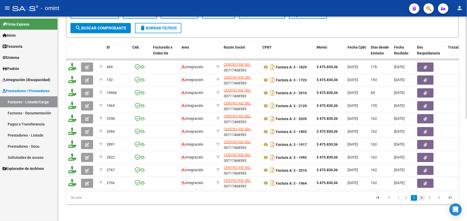
click at [422, 198] on link "4" at bounding box center [422, 198] width 6 height 6
click at [425, 198] on link "5" at bounding box center [422, 198] width 6 height 6
click at [424, 198] on link "6" at bounding box center [422, 198] width 6 height 6
click at [424, 198] on link "7" at bounding box center [422, 198] width 6 height 6
click at [424, 198] on link "8" at bounding box center [422, 198] width 6 height 6
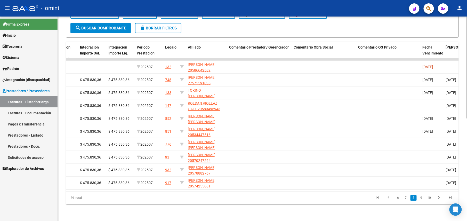
scroll to position [0, 677]
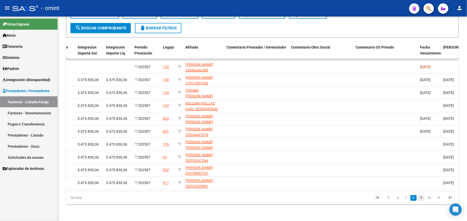
click at [423, 199] on link "9" at bounding box center [422, 198] width 6 height 6
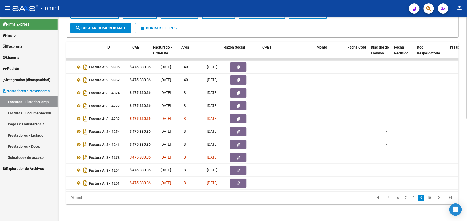
scroll to position [0, 0]
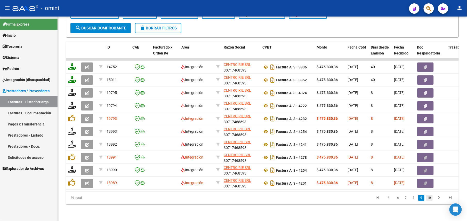
click at [430, 196] on link "10" at bounding box center [429, 198] width 7 height 6
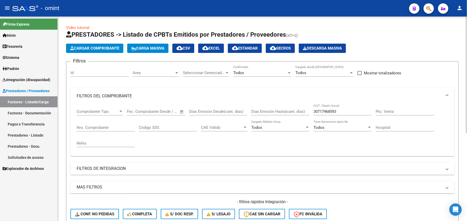
click at [106, 168] on mat-panel-title "FILTROS DE INTEGRACION" at bounding box center [260, 169] width 366 height 6
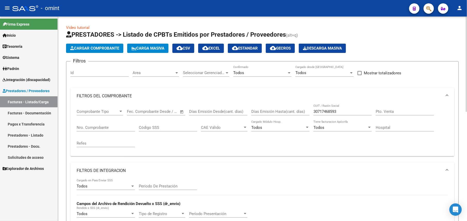
scroll to position [69, 0]
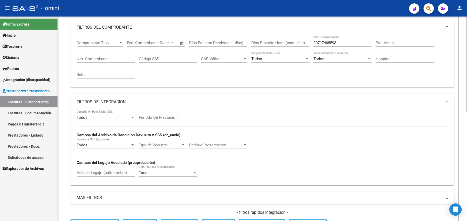
click at [94, 173] on input "Afiliado Legajo (cuil/nombre)" at bounding box center [106, 172] width 58 height 5
paste input "20590100030"
type input "20590100030"
drag, startPoint x: 340, startPoint y: 43, endPoint x: 284, endPoint y: 44, distance: 55.8
click at [286, 43] on div "Comprobante Tipo Comprobante Tipo Fecha inicio – Fecha fin Fec. Comprobante Des…" at bounding box center [263, 60] width 372 height 48
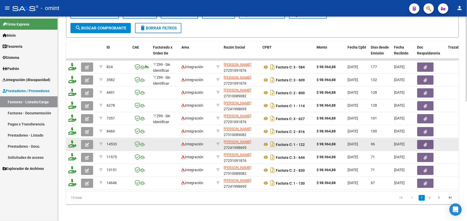
scroll to position [6, 0]
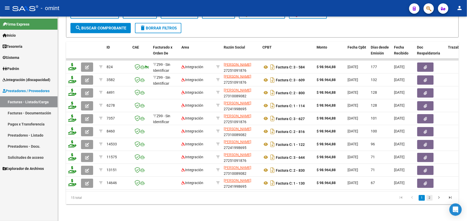
click at [429, 199] on link "2" at bounding box center [430, 198] width 6 height 6
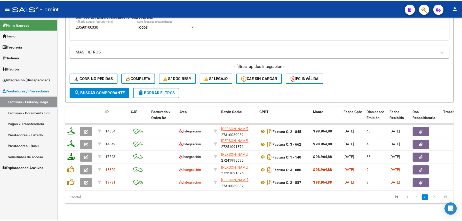
scroll to position [221, 0]
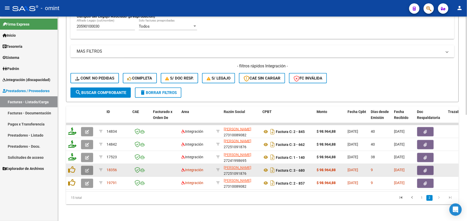
click at [87, 169] on icon "button" at bounding box center [87, 171] width 4 height 4
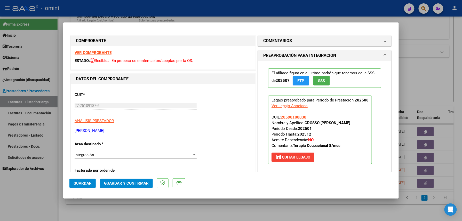
click at [108, 53] on strong "VER COMPROBANTE" at bounding box center [93, 52] width 37 height 5
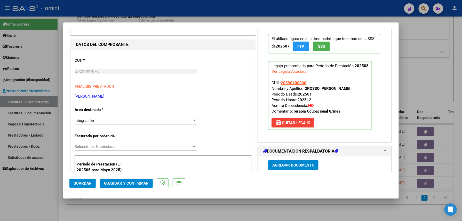
scroll to position [103, 0]
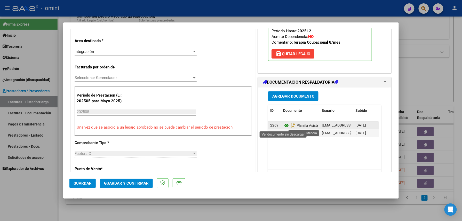
click at [284, 125] on icon at bounding box center [286, 125] width 7 height 6
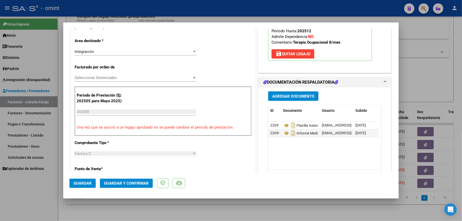
scroll to position [0, 0]
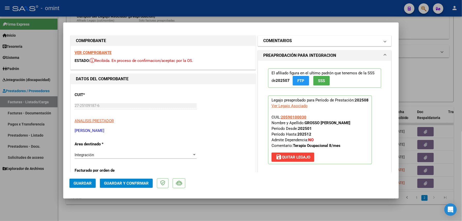
click at [302, 40] on mat-panel-title "COMENTARIOS" at bounding box center [321, 41] width 117 height 6
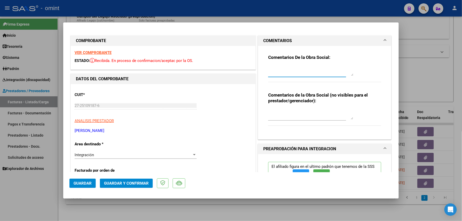
click at [278, 68] on textarea at bounding box center [310, 71] width 85 height 10
paste textarea "El informe semestral debe ser presentado por la familia del socio, no se gestio…"
type textarea "El informe semestral debe ser presentado por la familia del socio, no se gestio…"
click at [130, 185] on span "Guardar y Confirmar" at bounding box center [126, 183] width 45 height 5
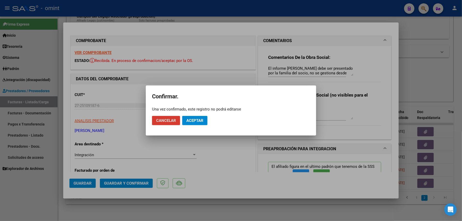
click at [190, 120] on span "Aceptar" at bounding box center [194, 120] width 17 height 5
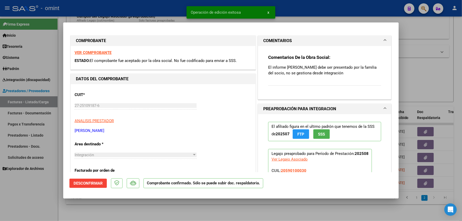
click at [121, 201] on div at bounding box center [231, 110] width 462 height 221
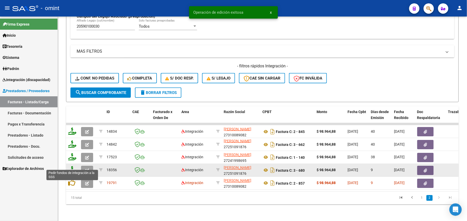
click at [73, 167] on icon at bounding box center [72, 169] width 8 height 7
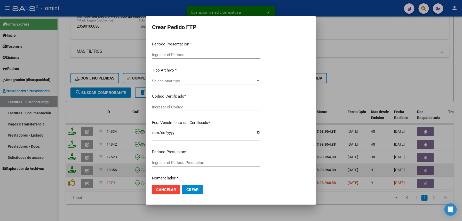
type input "202508"
type input "$ 98.964,88"
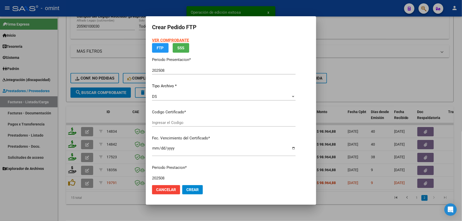
type input "8836786071"
type input "2027-03-04"
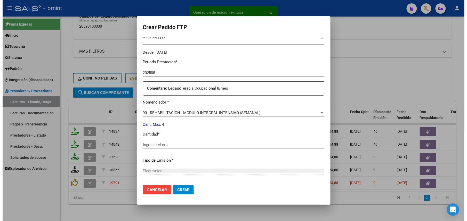
scroll to position [185, 0]
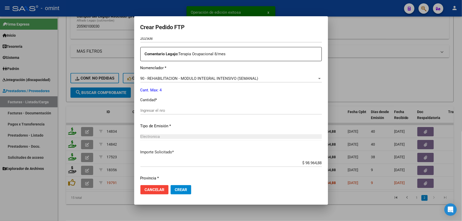
click at [175, 106] on div "Periodo Prestacion * 202508 Ingresar el Periodo Prestacion Comentario Legajo: T…" at bounding box center [231, 109] width 182 height 177
click at [166, 111] on input "Ingresar el nro" at bounding box center [231, 110] width 182 height 5
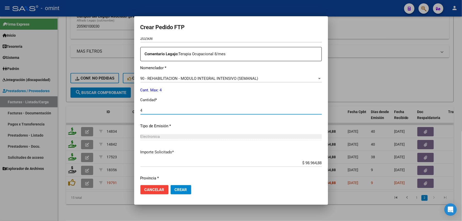
type input "4"
click at [176, 191] on span "Crear" at bounding box center [181, 189] width 12 height 5
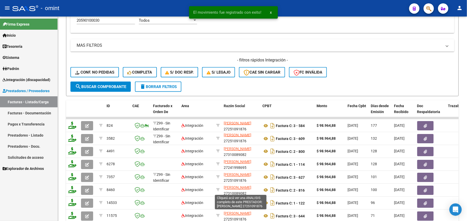
scroll to position [285, 0]
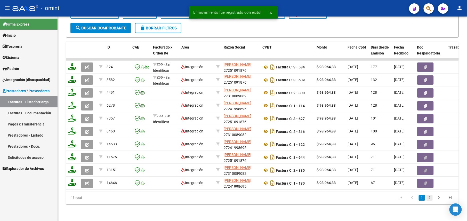
click at [430, 199] on link "2" at bounding box center [430, 198] width 6 height 6
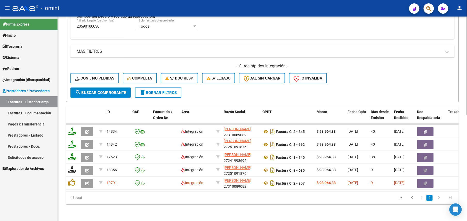
scroll to position [49, 0]
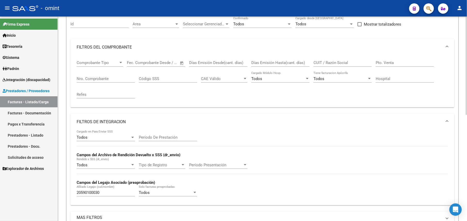
click at [334, 64] on input "CUIT / Razón Social" at bounding box center [343, 62] width 58 height 5
paste input "27251091876"
type input "27251091876"
click at [327, 61] on input "27251091876" at bounding box center [343, 62] width 58 height 5
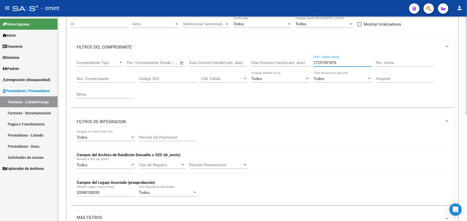
drag, startPoint x: 327, startPoint y: 61, endPoint x: 317, endPoint y: 64, distance: 10.6
click at [317, 64] on input "27251091876" at bounding box center [343, 62] width 58 height 5
click at [320, 62] on input "27251091876" at bounding box center [343, 62] width 58 height 5
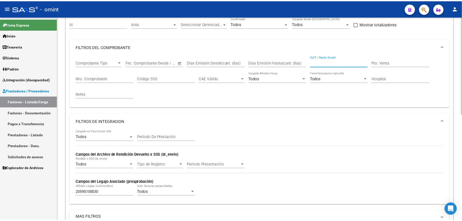
scroll to position [221, 0]
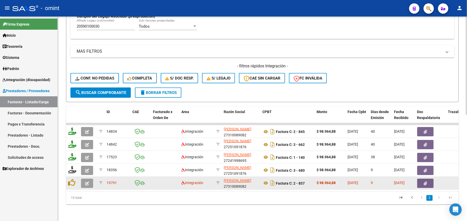
click at [86, 182] on icon "button" at bounding box center [87, 184] width 4 height 4
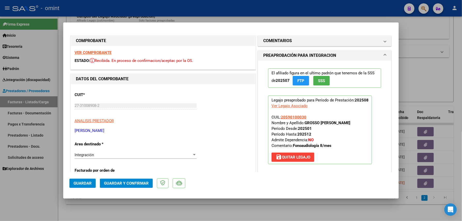
click at [99, 52] on strong "VER COMPROBANTE" at bounding box center [93, 52] width 37 height 5
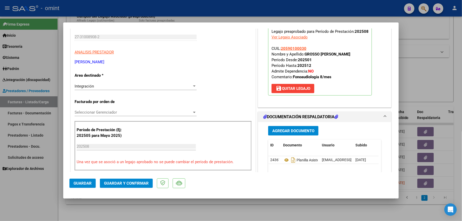
scroll to position [103, 0]
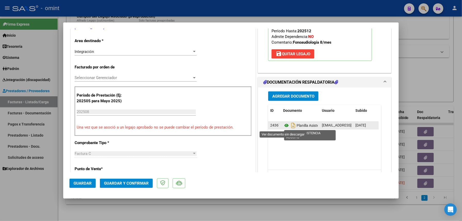
click at [284, 123] on icon at bounding box center [286, 125] width 7 height 6
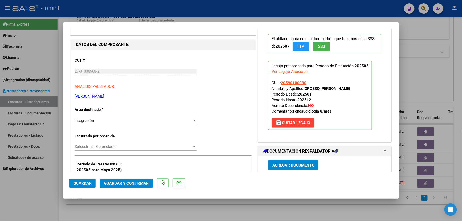
scroll to position [138, 0]
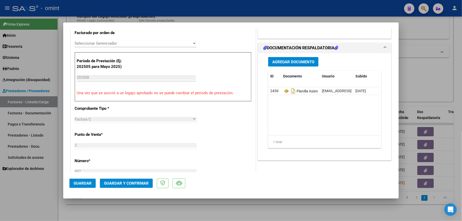
click at [137, 181] on span "Guardar y Confirmar" at bounding box center [126, 183] width 45 height 5
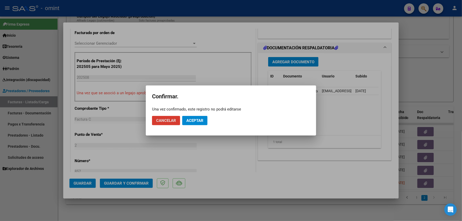
click at [197, 123] on button "Aceptar" at bounding box center [194, 120] width 25 height 9
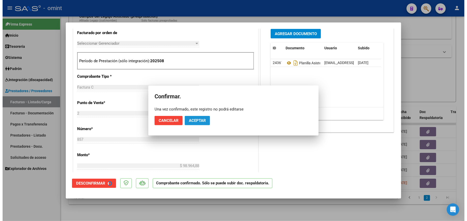
scroll to position [137, 0]
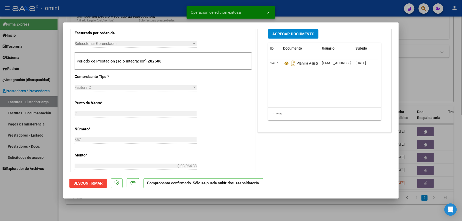
click at [118, 210] on div at bounding box center [231, 110] width 462 height 221
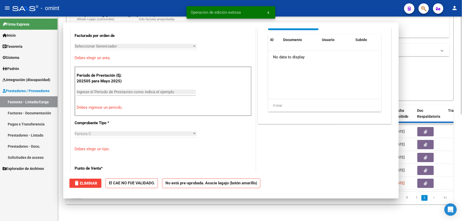
scroll to position [0, 0]
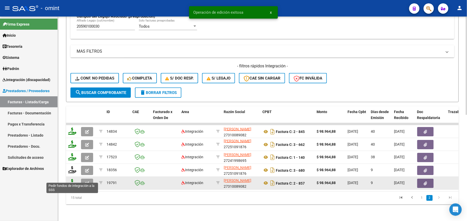
click at [70, 179] on icon at bounding box center [72, 182] width 8 height 7
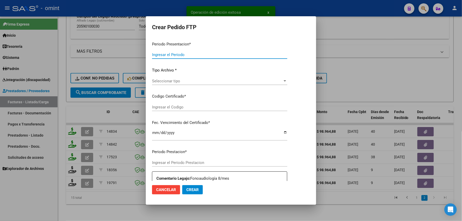
type input "202508"
type input "$ 98.964,88"
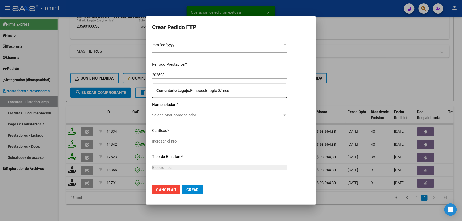
type input "8836786071"
type input "2027-03-04"
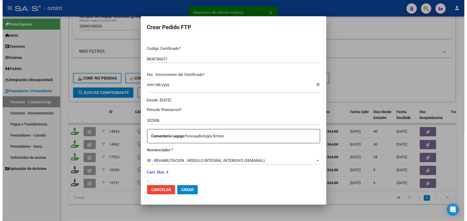
scroll to position [178, 0]
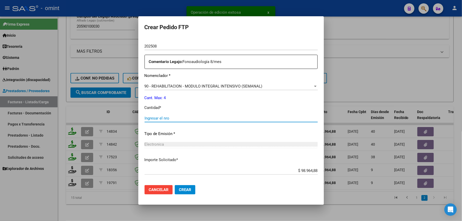
click at [170, 117] on input "Ingresar el nro" at bounding box center [231, 118] width 173 height 5
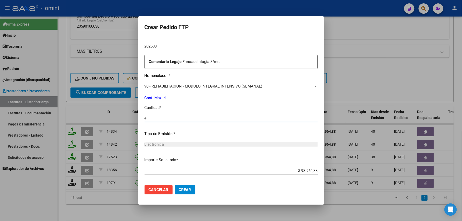
type input "4"
click at [179, 192] on span "Crear" at bounding box center [185, 189] width 12 height 5
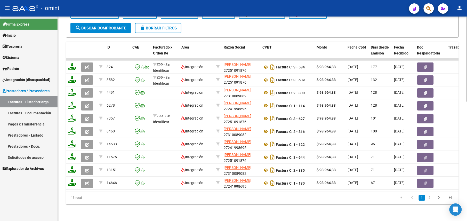
scroll to position [79, 0]
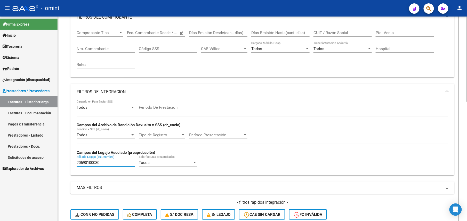
drag, startPoint x: 101, startPoint y: 161, endPoint x: 124, endPoint y: 161, distance: 22.5
click at [50, 159] on mat-sidenav-container "Firma Express Inicio Instructivos Contacto OS Tesorería Extractos Procesados (c…" at bounding box center [233, 119] width 467 height 205
paste input "7547369497"
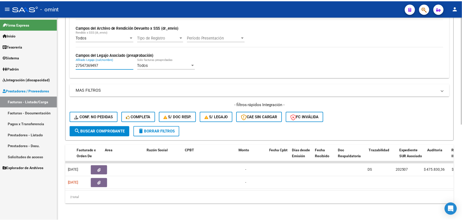
scroll to position [0, 0]
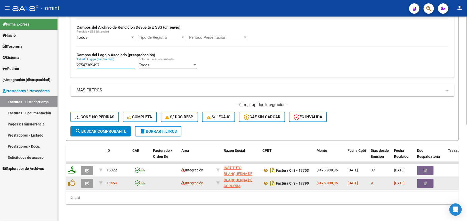
type input "27547369497"
click at [90, 179] on button "button" at bounding box center [87, 183] width 12 height 9
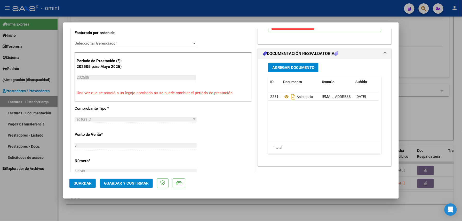
scroll to position [172, 0]
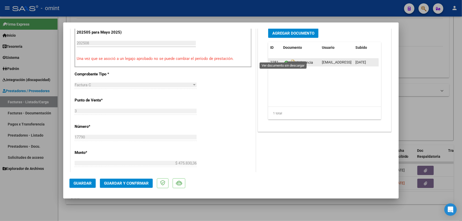
click at [285, 59] on icon at bounding box center [286, 62] width 7 height 6
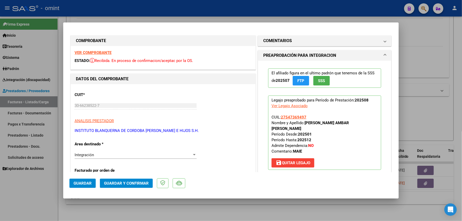
click at [96, 50] on strong "VER COMPROBANTE" at bounding box center [93, 52] width 37 height 5
click at [139, 182] on span "Guardar y Confirmar" at bounding box center [126, 183] width 45 height 5
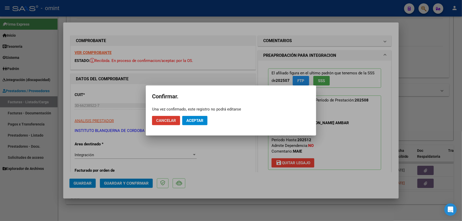
click at [197, 116] on button "Aceptar" at bounding box center [194, 120] width 25 height 9
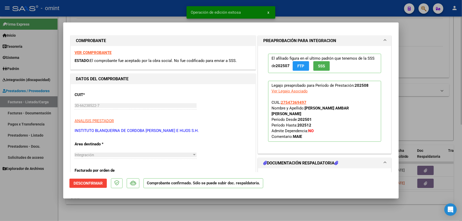
drag, startPoint x: 120, startPoint y: 212, endPoint x: 120, endPoint y: 209, distance: 3.4
click at [120, 213] on div at bounding box center [231, 110] width 462 height 221
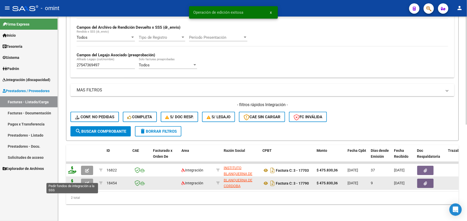
click at [72, 179] on icon at bounding box center [72, 182] width 8 height 7
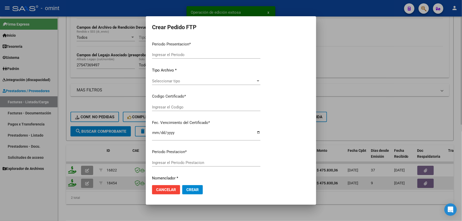
type input "202508"
type input "$ 475.830,36"
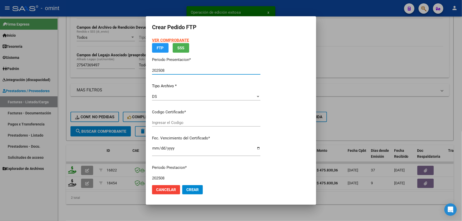
type input "5779560114"
type input "2026-12-29"
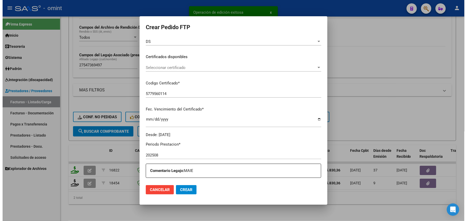
scroll to position [138, 0]
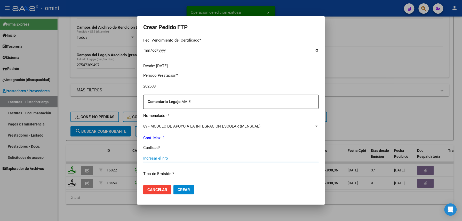
click at [165, 158] on input "Ingresar el nro" at bounding box center [231, 158] width 176 height 5
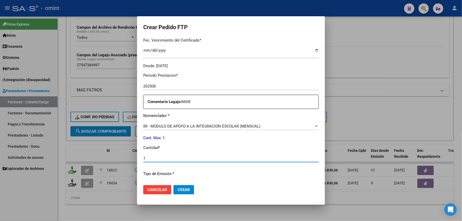
type input "1"
click at [187, 190] on span "Crear" at bounding box center [184, 189] width 12 height 5
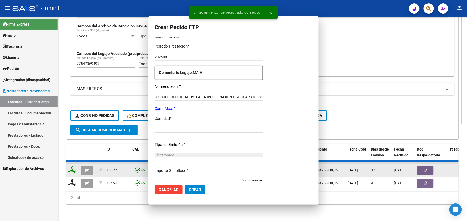
scroll to position [0, 0]
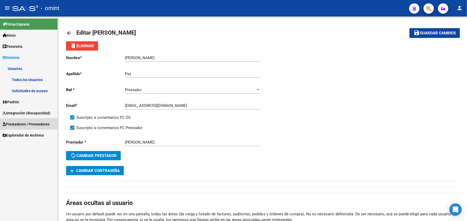
click at [22, 123] on span "Prestadores / Proveedores" at bounding box center [26, 124] width 47 height 6
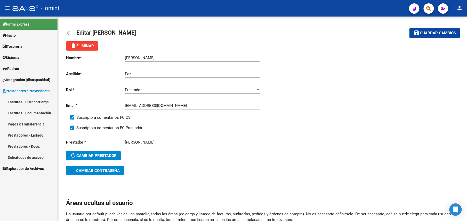
click at [22, 103] on link "Facturas - Listado/Carga" at bounding box center [29, 101] width 58 height 11
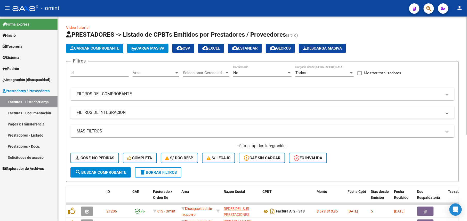
click at [261, 68] on div "No Confirmado" at bounding box center [262, 71] width 58 height 11
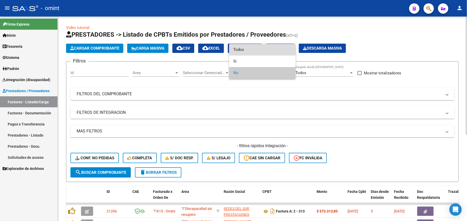
click at [250, 51] on span "Todos" at bounding box center [262, 50] width 58 height 12
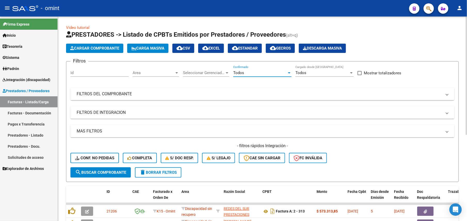
click at [174, 89] on mat-expansion-panel-header "FILTROS DEL COMPROBANTE" at bounding box center [262, 94] width 384 height 12
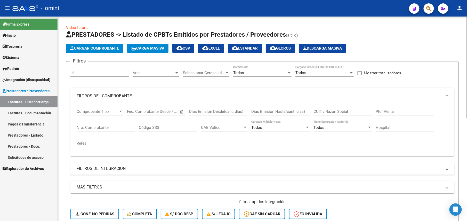
click at [326, 113] on input "CUIT / Razón Social" at bounding box center [343, 111] width 58 height 5
paste input "27251091876"
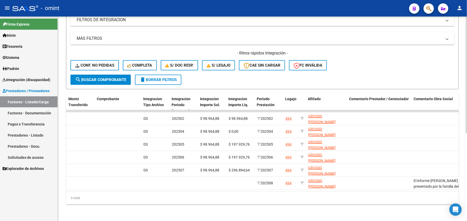
scroll to position [51, 0]
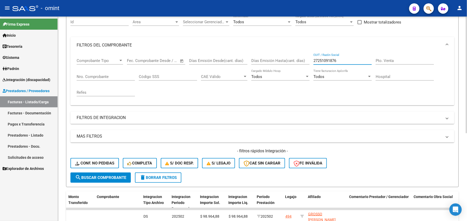
drag, startPoint x: 336, startPoint y: 59, endPoint x: 297, endPoint y: 60, distance: 39.3
click at [299, 60] on div "Comprobante Tipo Comprobante Tipo Fecha inicio – Fecha fin Fec. Comprobante Des…" at bounding box center [263, 77] width 372 height 48
paste input "310089082"
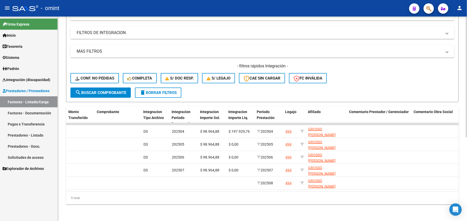
scroll to position [0, 0]
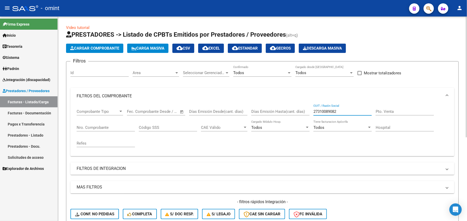
drag, startPoint x: 337, startPoint y: 113, endPoint x: 270, endPoint y: 113, distance: 67.4
click at [270, 113] on div "Comprobante Tipo Comprobante Tipo Fecha inicio – Fecha fin Fec. Comprobante Des…" at bounding box center [263, 128] width 372 height 48
paste input "241998695"
drag, startPoint x: 342, startPoint y: 112, endPoint x: 292, endPoint y: 112, distance: 50.6
click at [292, 112] on div "Comprobante Tipo Comprobante Tipo Fecha inicio – Fecha fin Fec. Comprobante Des…" at bounding box center [263, 128] width 372 height 48
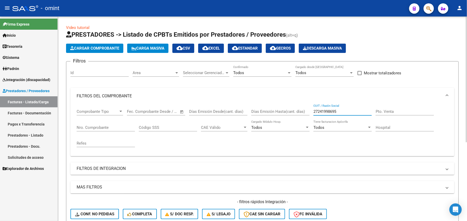
paste input "30662385227"
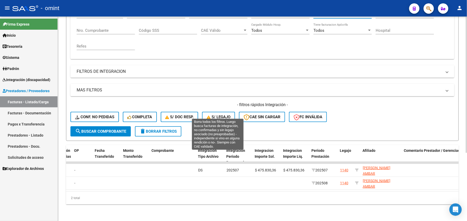
scroll to position [34, 0]
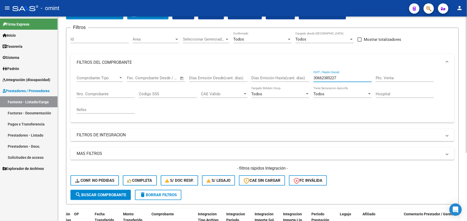
drag, startPoint x: 340, startPoint y: 78, endPoint x: 283, endPoint y: 78, distance: 57.1
click at [283, 78] on div "Comprobante Tipo Comprobante Tipo Fecha inicio – Fecha fin Fec. Comprobante Des…" at bounding box center [263, 95] width 372 height 48
paste input "23237717864"
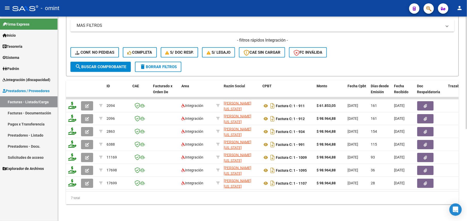
scroll to position [0, 0]
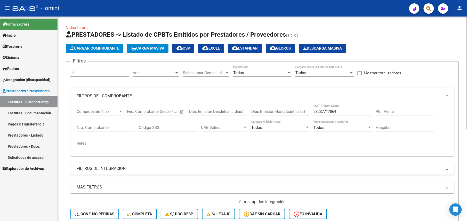
drag, startPoint x: 345, startPoint y: 108, endPoint x: 331, endPoint y: 111, distance: 14.2
click at [310, 111] on div "Comprobante Tipo Comprobante Tipo Fecha inicio – Fecha fin Fec. Comprobante Des…" at bounding box center [263, 128] width 372 height 48
drag, startPoint x: 334, startPoint y: 111, endPoint x: 338, endPoint y: 111, distance: 3.9
click at [335, 111] on input "23237717864" at bounding box center [343, 111] width 58 height 5
drag, startPoint x: 339, startPoint y: 111, endPoint x: 303, endPoint y: 112, distance: 35.9
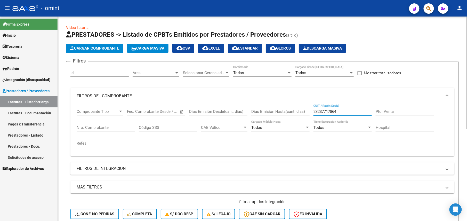
click at [303, 112] on div "Comprobante Tipo Comprobante Tipo Fecha inicio – Fecha fin Fec. Comprobante Des…" at bounding box center [263, 128] width 372 height 48
paste input "7255234558"
drag, startPoint x: 336, startPoint y: 111, endPoint x: 299, endPoint y: 112, distance: 37.4
click at [299, 112] on div "Comprobante Tipo Comprobante Tipo Fecha inicio – Fecha fin Fec. Comprobante Des…" at bounding box center [263, 128] width 372 height 48
paste input "333460306"
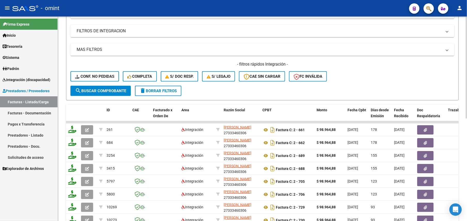
scroll to position [206, 0]
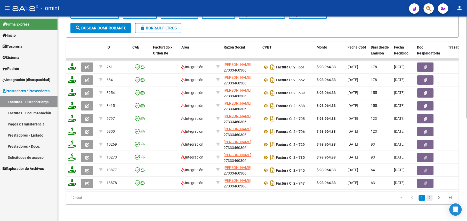
type input "27333460306"
click at [429, 199] on link "2" at bounding box center [430, 198] width 6 height 6
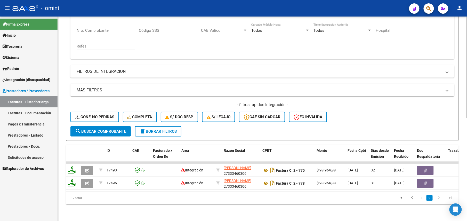
scroll to position [103, 0]
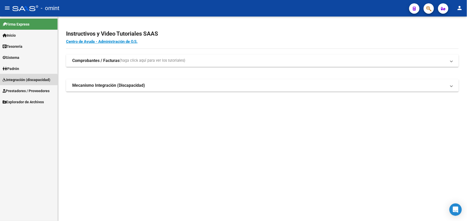
click at [26, 82] on span "Integración (discapacidad)" at bounding box center [27, 80] width 48 height 6
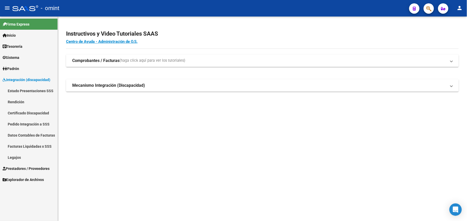
click at [32, 149] on link "Facturas Liquidadas x SSS" at bounding box center [29, 146] width 58 height 11
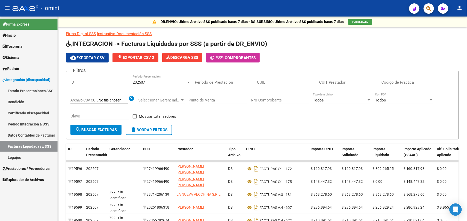
click at [261, 81] on input "CUIL" at bounding box center [286, 82] width 58 height 5
paste input "27-54736949-7"
type input "27-54736949-7"
click at [153, 83] on div "202507" at bounding box center [160, 82] width 54 height 5
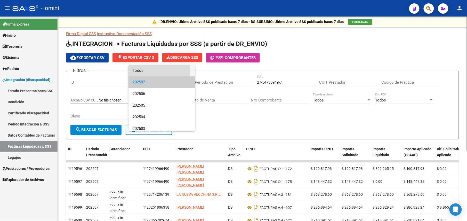
click at [147, 70] on span "Todos" at bounding box center [162, 71] width 58 height 12
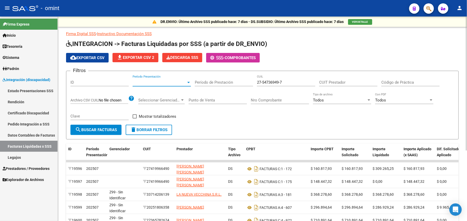
click at [84, 126] on button "search Buscar Facturas" at bounding box center [95, 130] width 51 height 10
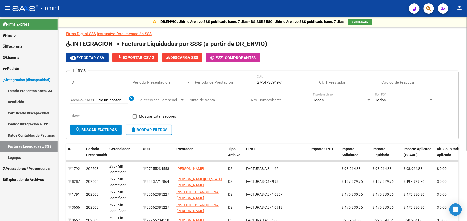
click at [336, 79] on div "CUIT Prestador" at bounding box center [348, 80] width 58 height 11
paste input "30-66238522-7"
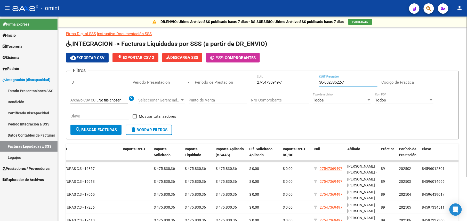
drag, startPoint x: 350, startPoint y: 81, endPoint x: 270, endPoint y: 82, distance: 80.6
click at [270, 82] on div "Filtros ID Período Presentación Período Presentación Período de Prestación 27-5…" at bounding box center [262, 100] width 384 height 50
paste input "23-23771786-4"
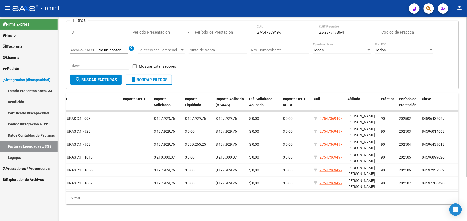
drag, startPoint x: 350, startPoint y: 23, endPoint x: 334, endPoint y: 24, distance: 16.6
click at [334, 25] on div "23-23771786-4 CUIT Prestador" at bounding box center [348, 30] width 58 height 11
drag, startPoint x: 343, startPoint y: 25, endPoint x: 289, endPoint y: 25, distance: 53.7
click at [289, 25] on div "Filtros ID Período Presentación Período Presentación Período de Prestación 27-5…" at bounding box center [262, 50] width 384 height 50
paste input "7-25523455-8"
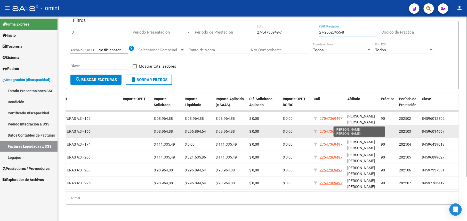
type input "27-25523455-8"
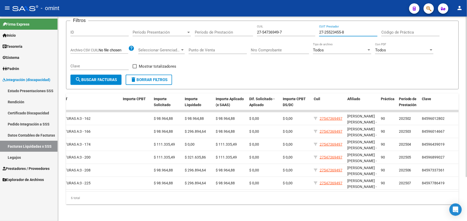
drag, startPoint x: 350, startPoint y: 26, endPoint x: 333, endPoint y: 27, distance: 17.3
click at [344, 30] on input "27-25523455-8" at bounding box center [348, 32] width 58 height 5
drag, startPoint x: 300, startPoint y: 27, endPoint x: 231, endPoint y: 27, distance: 68.2
click at [232, 27] on div "Filtros ID Período Presentación Período Presentación Período de Prestación 27-5…" at bounding box center [262, 50] width 384 height 50
paste input "0768768-2"
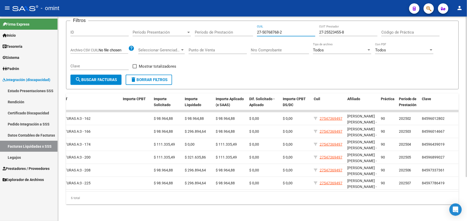
type input "27-50768768-2"
drag, startPoint x: 352, startPoint y: 26, endPoint x: 273, endPoint y: 31, distance: 79.2
click at [274, 31] on div "Filtros ID Período Presentación Período Presentación Período de Prestación 27-5…" at bounding box center [262, 50] width 384 height 50
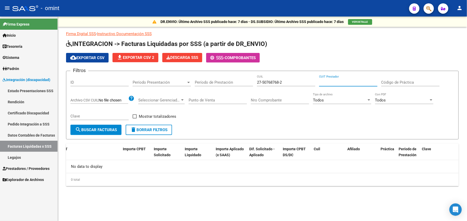
scroll to position [0, 0]
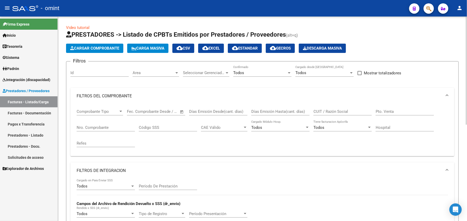
scroll to position [6, 0]
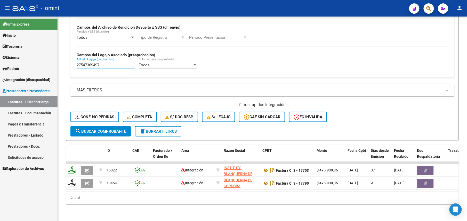
drag, startPoint x: 97, startPoint y: 59, endPoint x: 36, endPoint y: 60, distance: 61.2
click at [36, 60] on mat-sidenav-container "Firma Express Inicio Instructivos Contacto OS Tesorería Extractos Procesados (c…" at bounding box center [233, 119] width 467 height 205
paste input "0527017093"
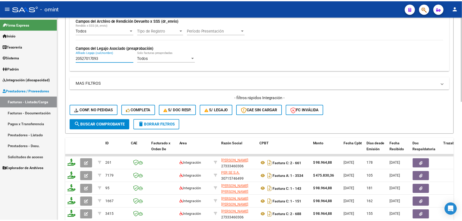
scroll to position [285, 0]
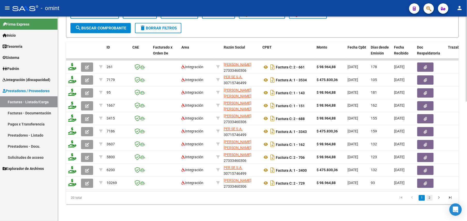
type input "20527017093"
click at [430, 197] on link "2" at bounding box center [430, 198] width 6 height 6
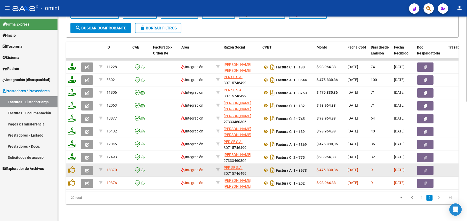
click at [85, 166] on button "button" at bounding box center [87, 170] width 12 height 9
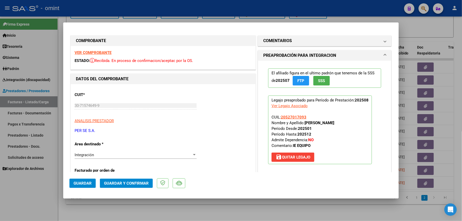
click at [106, 53] on strong "VER COMPROBANTE" at bounding box center [93, 52] width 37 height 5
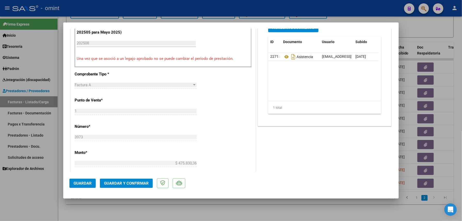
scroll to position [138, 0]
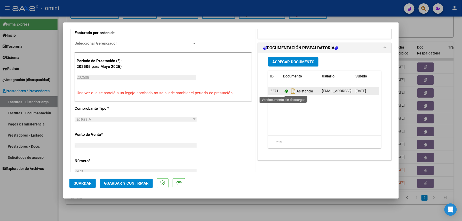
click at [283, 91] on icon at bounding box center [286, 91] width 7 height 6
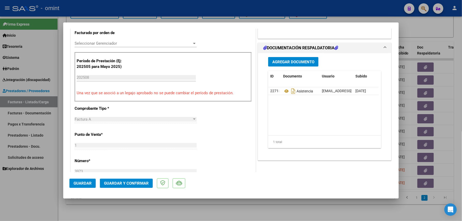
click at [131, 183] on span "Guardar y Confirmar" at bounding box center [126, 183] width 45 height 5
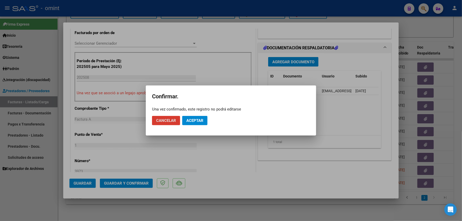
click at [197, 120] on span "Aceptar" at bounding box center [194, 120] width 17 height 5
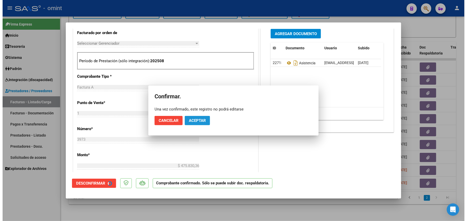
scroll to position [137, 0]
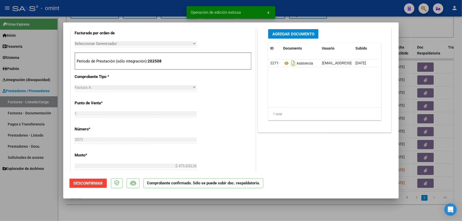
click at [135, 216] on div at bounding box center [231, 110] width 462 height 221
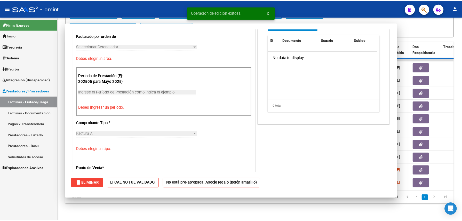
scroll to position [0, 0]
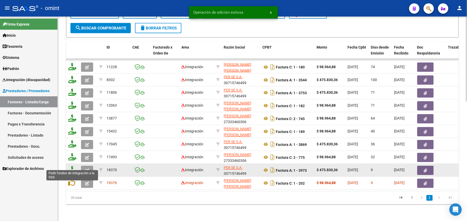
click at [72, 166] on icon at bounding box center [72, 169] width 8 height 7
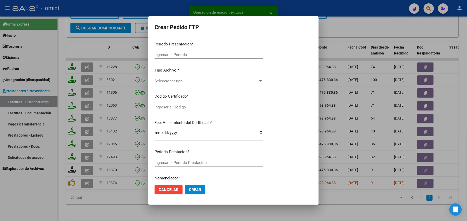
type input "202508"
type input "$ 475.830,36"
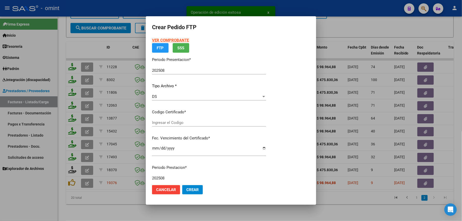
type input "4708410115"
type input "[DATE]"
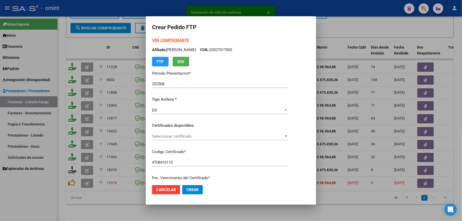
scroll to position [138, 0]
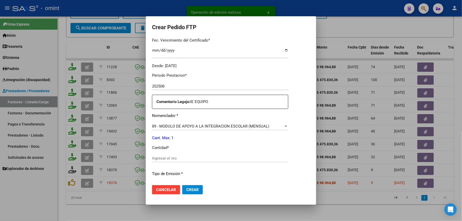
click at [169, 160] on input "Ingresar el nro" at bounding box center [220, 158] width 136 height 5
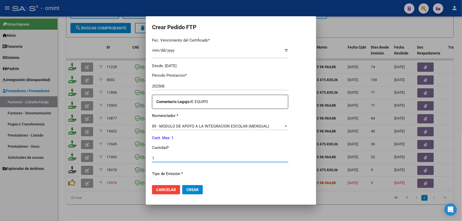
type input "1"
click at [186, 190] on span "Crear" at bounding box center [192, 189] width 12 height 5
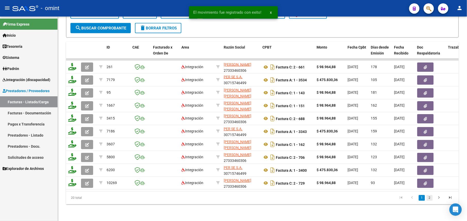
click at [431, 198] on link "2" at bounding box center [430, 198] width 6 height 6
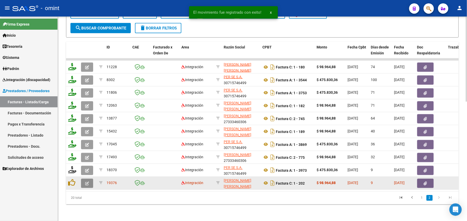
click at [85, 179] on button "button" at bounding box center [87, 183] width 12 height 9
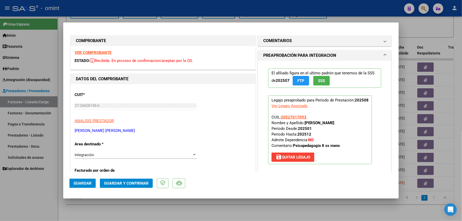
click at [92, 50] on div "VER COMPROBANTE ESTADO: Recibida. En proceso de confirmacion/aceptac por la OS." at bounding box center [163, 57] width 185 height 23
click at [97, 54] on strong "VER COMPROBANTE" at bounding box center [93, 52] width 37 height 5
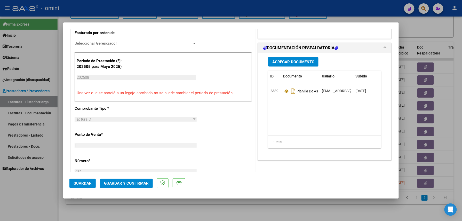
scroll to position [172, 0]
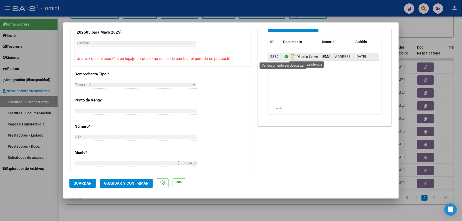
click at [285, 58] on icon at bounding box center [286, 57] width 7 height 6
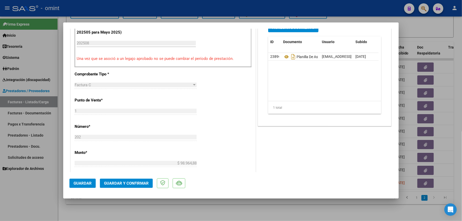
click at [131, 183] on span "Guardar y Confirmar" at bounding box center [126, 183] width 45 height 5
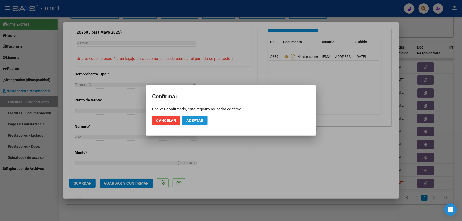
click at [194, 123] on button "Aceptar" at bounding box center [194, 120] width 25 height 9
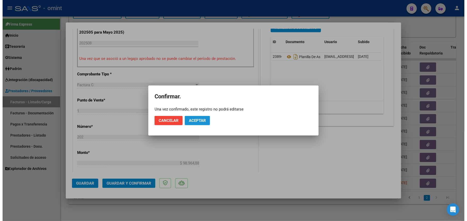
scroll to position [172, 0]
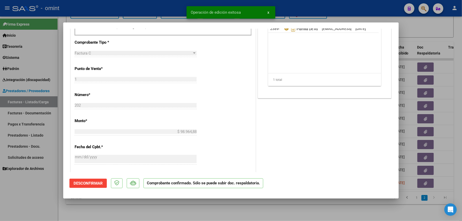
click at [113, 210] on div at bounding box center [231, 110] width 462 height 221
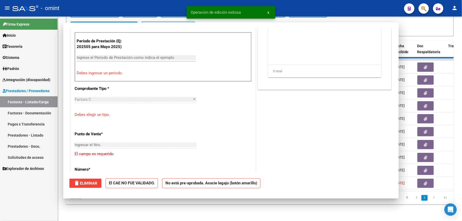
scroll to position [0, 0]
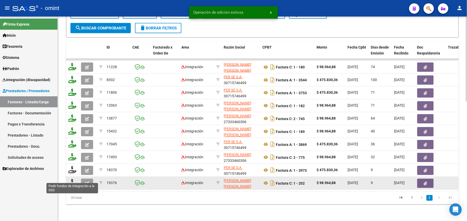
click at [73, 179] on icon at bounding box center [72, 182] width 8 height 7
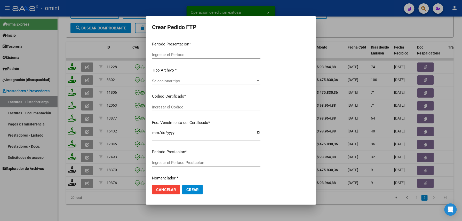
type input "202508"
type input "$ 98.964,88"
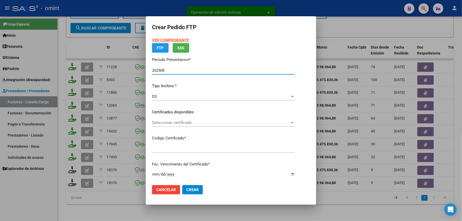
type input "4708410115"
type input "2031-05-21"
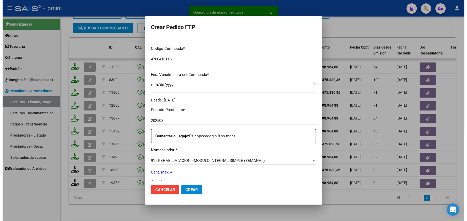
scroll to position [172, 0]
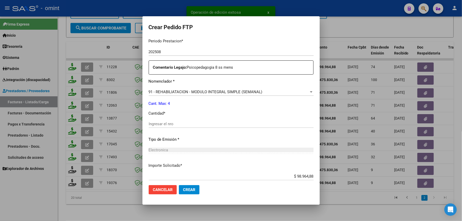
click at [163, 122] on input "Ingresar el nro" at bounding box center [231, 124] width 165 height 5
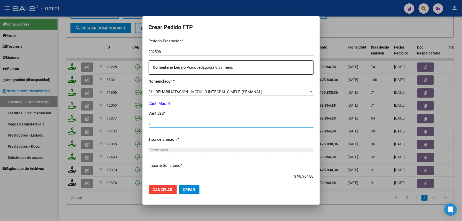
type input "4"
click at [182, 190] on button "Crear" at bounding box center [189, 189] width 21 height 9
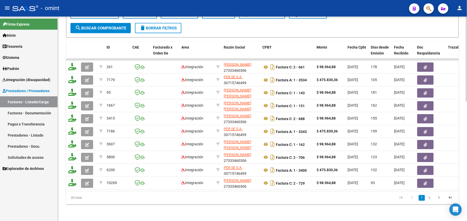
scroll to position [44, 0]
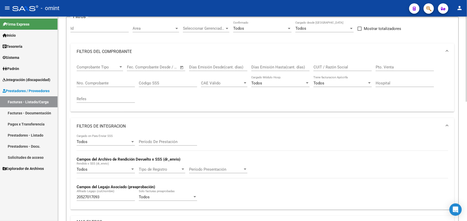
click at [327, 69] on input "CUIT / Razón Social" at bounding box center [343, 67] width 58 height 5
paste input "30715746499"
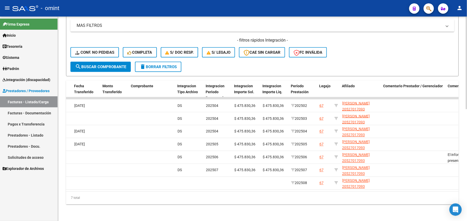
scroll to position [40, 0]
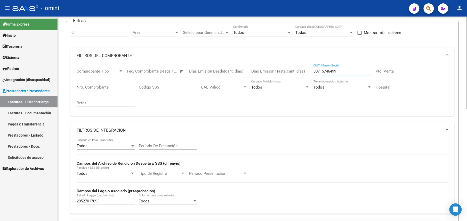
drag, startPoint x: 349, startPoint y: 72, endPoint x: 294, endPoint y: 73, distance: 54.7
click at [295, 73] on div "Comprobante Tipo Comprobante Tipo Fecha inicio – Fecha fin Fec. Comprobante Des…" at bounding box center [263, 88] width 372 height 48
paste input "27333460306"
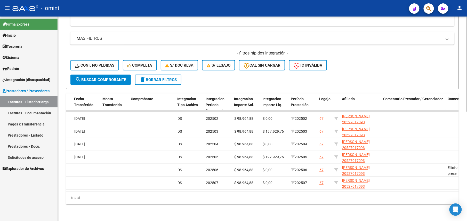
scroll to position [27, 0]
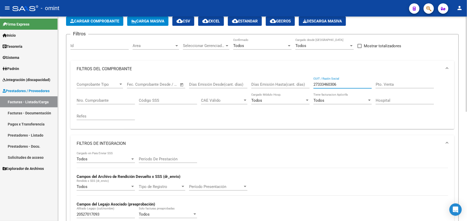
drag, startPoint x: 351, startPoint y: 84, endPoint x: 270, endPoint y: 84, distance: 81.1
click at [270, 84] on div "Comprobante Tipo Comprobante Tipo Fecha inicio – Fecha fin Fec. Comprobante Des…" at bounding box center [263, 101] width 372 height 48
paste input "26608148"
type input "27266081486"
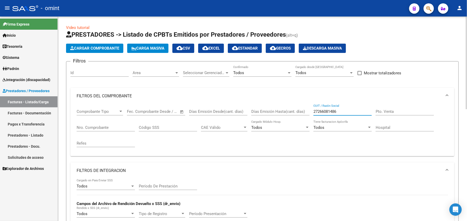
drag, startPoint x: 339, startPoint y: 110, endPoint x: 271, endPoint y: 112, distance: 67.9
click at [271, 112] on div "Comprobante Tipo Comprobante Tipo Fecha inicio – Fecha fin Fec. Comprobante Des…" at bounding box center [263, 128] width 372 height 48
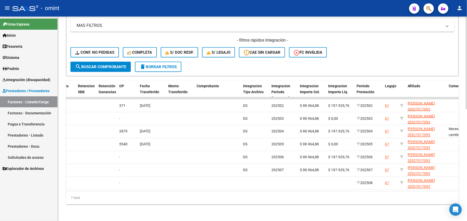
scroll to position [0, 463]
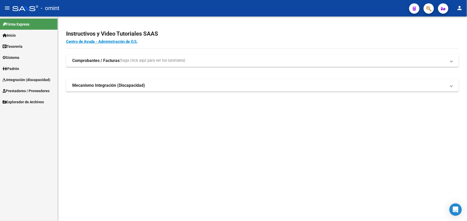
click at [15, 49] on span "Tesorería" at bounding box center [13, 47] width 20 height 6
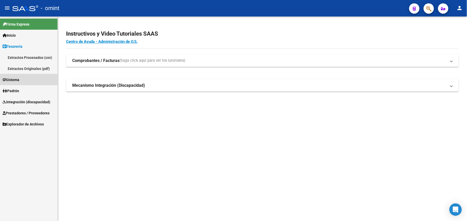
click at [19, 78] on span "Sistema" at bounding box center [11, 80] width 17 height 6
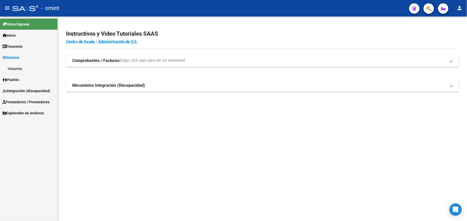
click at [25, 68] on link "Usuarios" at bounding box center [29, 68] width 58 height 11
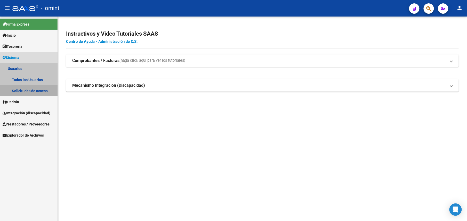
click at [31, 89] on link "Solicitudes de acceso" at bounding box center [29, 90] width 58 height 11
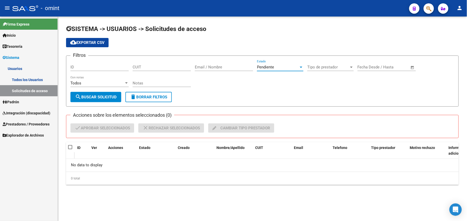
click at [278, 68] on div "Pendiente" at bounding box center [278, 67] width 42 height 5
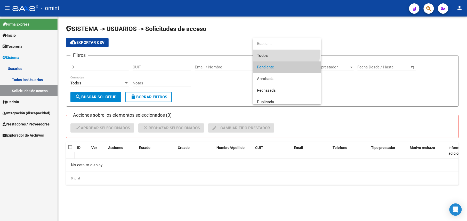
drag, startPoint x: 266, startPoint y: 54, endPoint x: 226, endPoint y: 60, distance: 40.8
click at [266, 54] on span "Todos" at bounding box center [287, 56] width 60 height 12
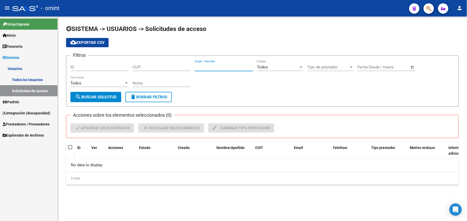
click at [210, 68] on input "Email / Nombre" at bounding box center [224, 67] width 58 height 5
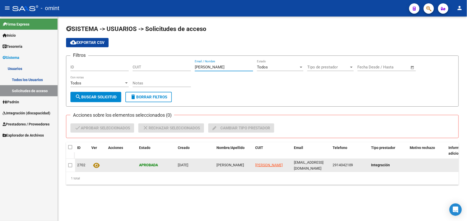
type input "[PERSON_NAME]"
click at [95, 165] on icon at bounding box center [96, 165] width 6 height 6
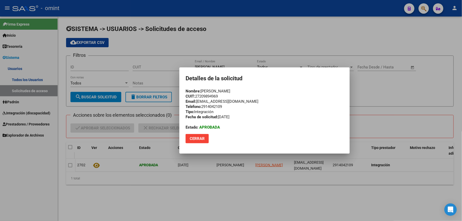
click at [197, 192] on div at bounding box center [231, 110] width 462 height 221
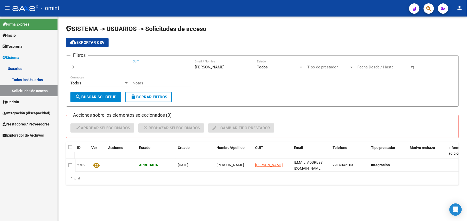
click at [146, 67] on input "CUIT" at bounding box center [162, 67] width 58 height 5
type input "22-09894969"
drag, startPoint x: 233, startPoint y: 68, endPoint x: 175, endPoint y: 67, distance: 58.6
click at [174, 67] on div "Filtros ID 22-09894969 CUIT [PERSON_NAME] Email / Nombre Todos Estado Tipo de p…" at bounding box center [262, 76] width 384 height 32
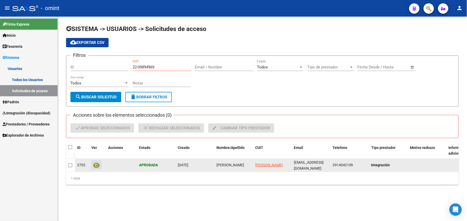
click at [95, 165] on icon at bounding box center [96, 165] width 6 height 6
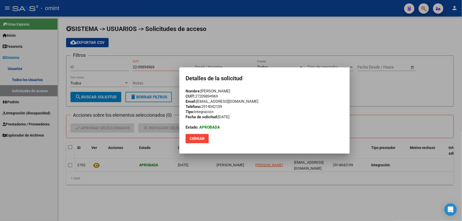
click at [205, 97] on div "Nombre: [PERSON_NAME] CUIT: 27209894969 Email: [EMAIL_ADDRESS][DOMAIN_NAME] Tel…" at bounding box center [265, 109] width 158 height 41
click at [207, 97] on div "Nombre: [PERSON_NAME] CUIT: 27209894969 Email: [EMAIL_ADDRESS][DOMAIN_NAME] Tel…" at bounding box center [265, 109] width 158 height 41
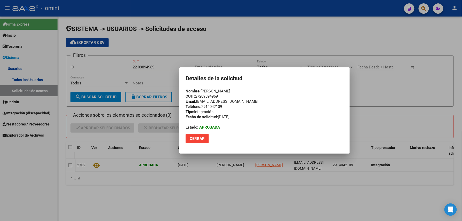
click at [207, 97] on div "Nombre: [PERSON_NAME] CUIT: 27209894969 Email: [EMAIL_ADDRESS][DOMAIN_NAME] Tel…" at bounding box center [265, 109] width 158 height 41
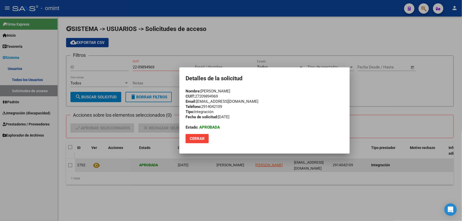
drag, startPoint x: 232, startPoint y: 196, endPoint x: 216, endPoint y: 160, distance: 38.6
click at [231, 193] on div at bounding box center [231, 110] width 462 height 221
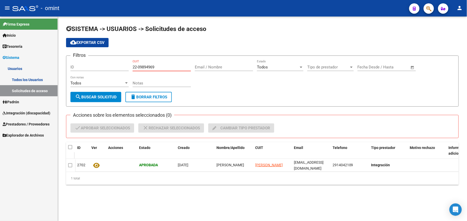
drag, startPoint x: 156, startPoint y: 66, endPoint x: 121, endPoint y: 65, distance: 34.9
click at [121, 65] on div "Filtros ID 22-09894969 CUIT Email / Nombre Todos Estado Tipo de prestador Tipo …" at bounding box center [262, 76] width 384 height 32
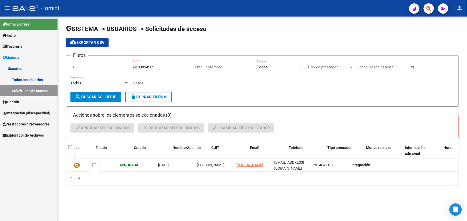
scroll to position [0, 78]
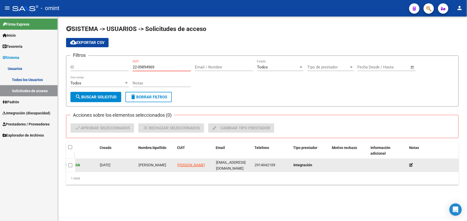
click at [262, 164] on span "2914042109" at bounding box center [265, 165] width 21 height 4
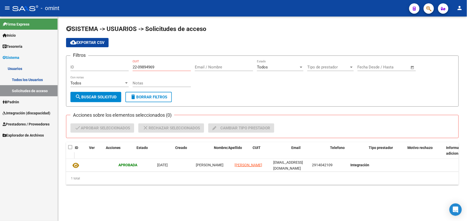
scroll to position [0, 0]
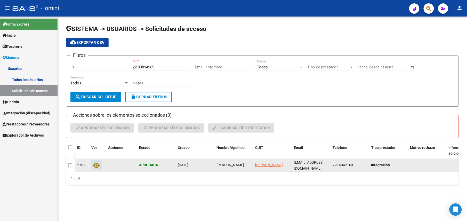
click at [93, 162] on button at bounding box center [96, 164] width 10 height 9
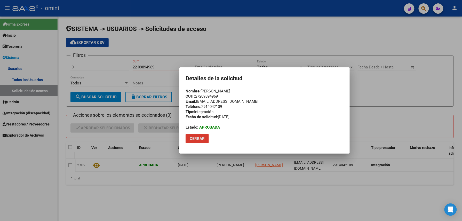
click at [214, 95] on div "Nombre: [PERSON_NAME] CUIT: 27209894969 Email: [EMAIL_ADDRESS][DOMAIN_NAME] Tel…" at bounding box center [265, 109] width 158 height 41
copy div "27209894969"
click at [252, 177] on div at bounding box center [231, 110] width 462 height 221
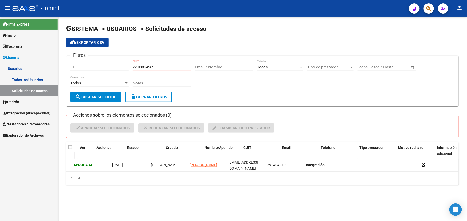
scroll to position [0, 78]
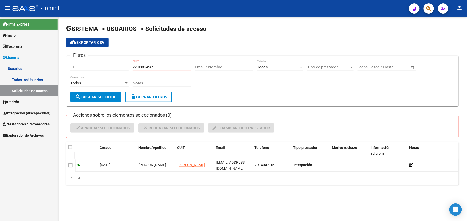
click at [37, 76] on link "Todos los Usuarios" at bounding box center [29, 79] width 58 height 11
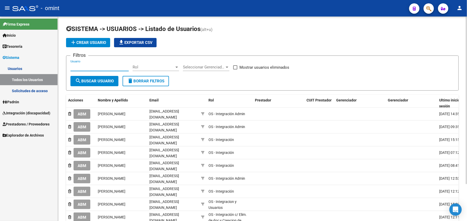
click at [103, 68] on input "Usuario" at bounding box center [99, 67] width 58 height 5
paste input "27209894969"
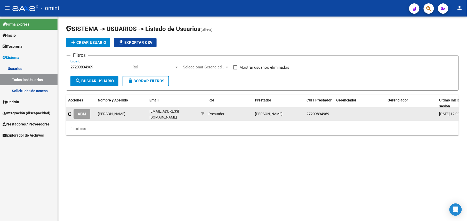
type input "27209894969"
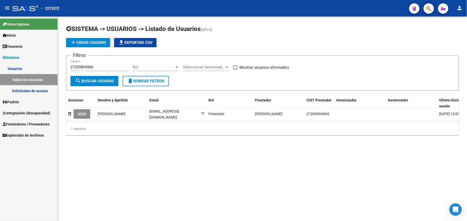
drag, startPoint x: 82, startPoint y: 114, endPoint x: 81, endPoint y: 118, distance: 4.6
click at [82, 114] on span "ABM" at bounding box center [82, 114] width 9 height 5
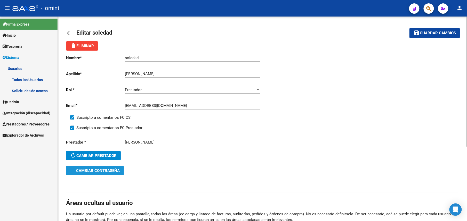
click at [83, 172] on span "add Cambiar Contraseña" at bounding box center [95, 170] width 50 height 5
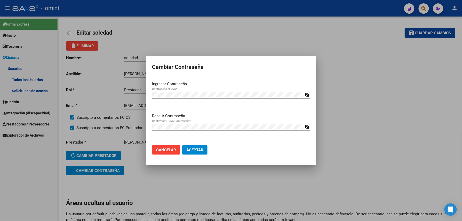
click at [307, 92] on mat-icon "visibility_off" at bounding box center [307, 95] width 5 height 6
click at [310, 127] on mat-dialog-content "Ingresar Contraseña Contraseña Nueva * visibility Repetir Contraseña Confirmar …" at bounding box center [231, 109] width 170 height 64
click at [310, 127] on div "Confirmar Nueva Contraseña * visibility_off" at bounding box center [231, 129] width 158 height 13
click at [307, 127] on mat-icon "visibility_off" at bounding box center [307, 127] width 5 height 6
click at [194, 150] on span "Aceptar" at bounding box center [194, 150] width 17 height 5
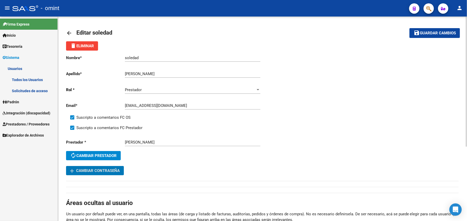
click at [432, 34] on span "Guardar cambios" at bounding box center [438, 33] width 36 height 5
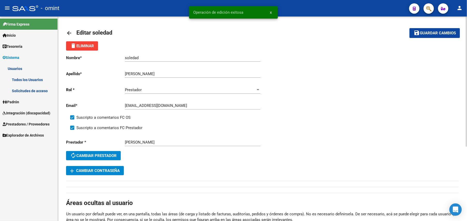
click at [69, 30] on mat-icon "arrow_back" at bounding box center [69, 33] width 6 height 6
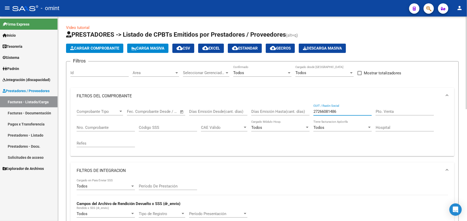
scroll to position [69, 0]
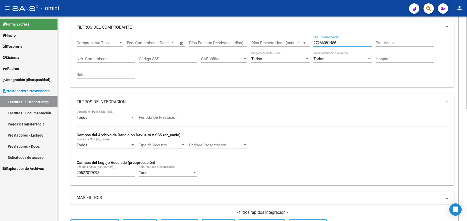
click at [286, 44] on div "Comprobante Tipo Comprobante Tipo Fecha inicio – Fecha fin Fec. Comprobante Des…" at bounding box center [263, 60] width 372 height 48
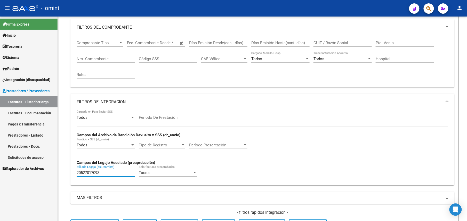
drag, startPoint x: 108, startPoint y: 171, endPoint x: 57, endPoint y: 172, distance: 50.6
click at [57, 172] on mat-sidenav-container "Firma Express Inicio Instructivos Contacto OS Tesorería Extractos Procesados (c…" at bounding box center [233, 119] width 467 height 205
paste input "7134316050"
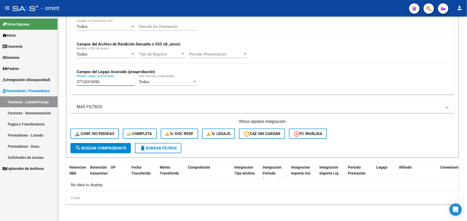
drag, startPoint x: 112, startPoint y: 81, endPoint x: 54, endPoint y: 82, distance: 58.1
click at [54, 82] on mat-sidenav-container "Firma Express Inicio Instructivos Contacto OS Tesorería Extractos Procesados (c…" at bounding box center [233, 119] width 467 height 205
paste input "-56079591-8"
click at [81, 82] on input "27-560795918" at bounding box center [106, 82] width 58 height 5
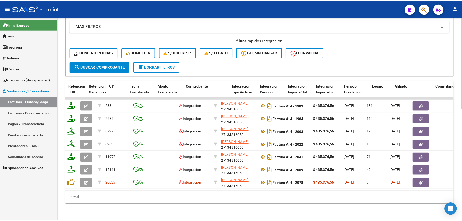
scroll to position [247, 0]
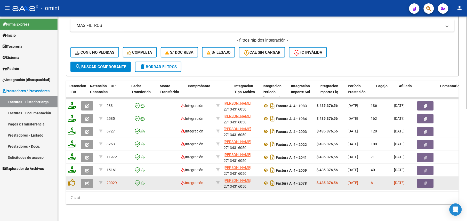
type input "27560795918"
click at [84, 180] on button "button" at bounding box center [87, 183] width 12 height 9
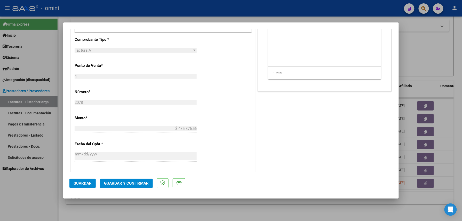
scroll to position [138, 0]
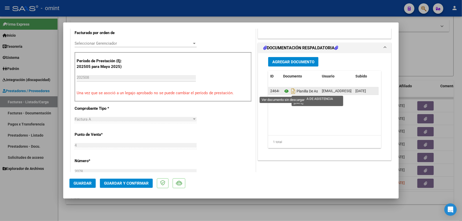
click at [283, 91] on icon at bounding box center [286, 91] width 7 height 6
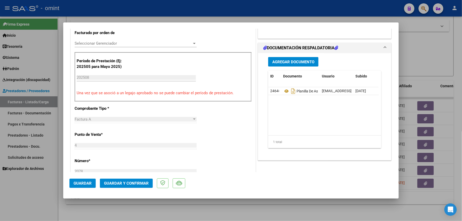
scroll to position [0, 0]
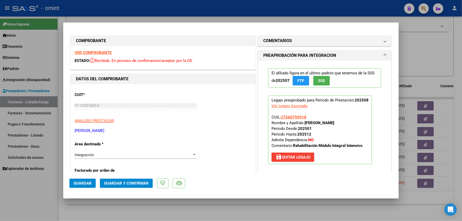
click at [97, 50] on strong "VER COMPROBANTE" at bounding box center [93, 52] width 37 height 5
click at [139, 182] on span "Guardar y Confirmar" at bounding box center [126, 183] width 45 height 5
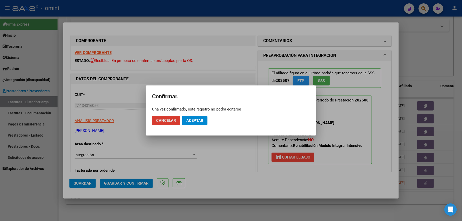
click at [192, 122] on span "Aceptar" at bounding box center [194, 120] width 17 height 5
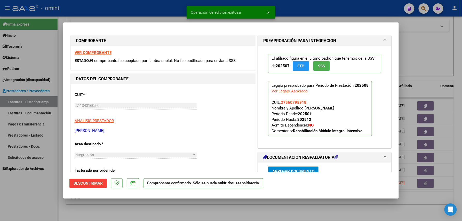
click at [150, 206] on div at bounding box center [231, 110] width 462 height 221
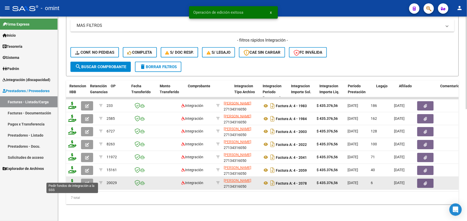
click at [73, 179] on icon at bounding box center [72, 182] width 8 height 7
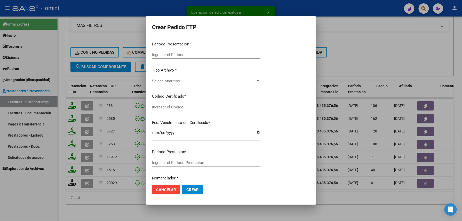
type input "202508"
type input "$ 435.376,56"
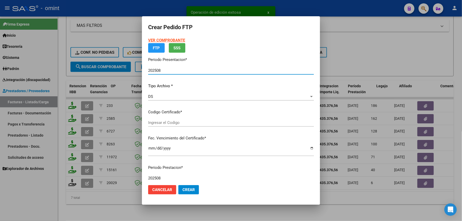
type input "5719503207"
type input "2027-09-08"
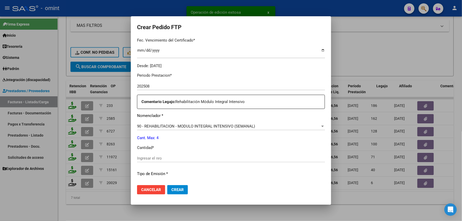
scroll to position [172, 0]
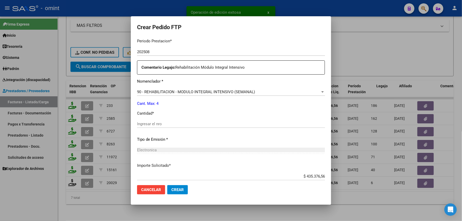
click at [168, 123] on input "Ingresar el nro" at bounding box center [231, 124] width 188 height 5
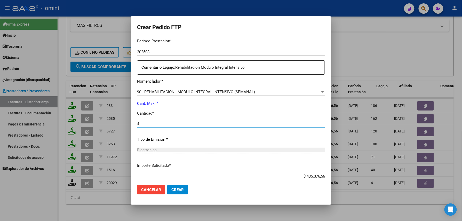
type input "4"
click at [172, 188] on span "Crear" at bounding box center [177, 189] width 12 height 5
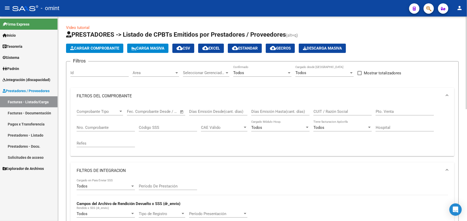
scroll to position [69, 0]
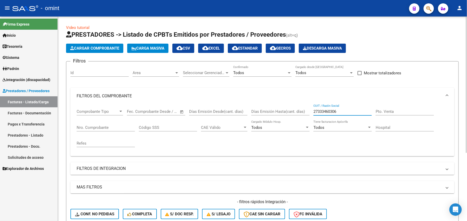
drag, startPoint x: 333, startPoint y: 113, endPoint x: 288, endPoint y: 111, distance: 44.7
click at [288, 111] on div "Comprobante Tipo Comprobante Tipo Fecha inicio – Fecha fin Fec. Comprobante Des…" at bounding box center [263, 128] width 372 height 48
paste input "134316050"
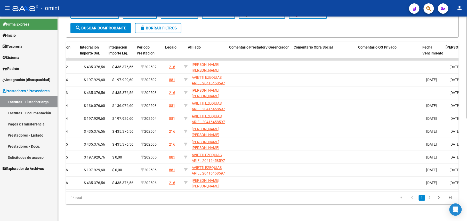
scroll to position [0, 675]
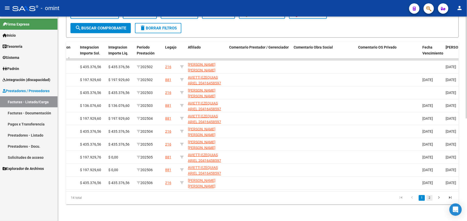
type input "27134316050"
click at [433, 197] on link "2" at bounding box center [430, 198] width 6 height 6
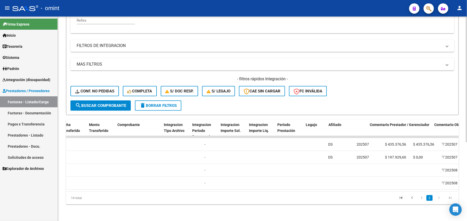
scroll to position [0, 534]
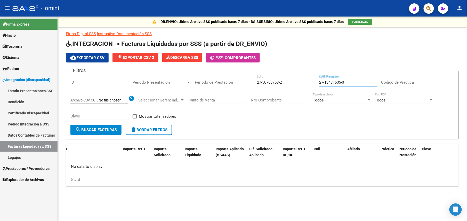
type input "27-13431605-0"
drag, startPoint x: 286, startPoint y: 82, endPoint x: 226, endPoint y: 83, distance: 60.2
click at [226, 83] on div "Filtros ID Período Presentación Período Presentación Período de Prestación 27-5…" at bounding box center [262, 100] width 384 height 50
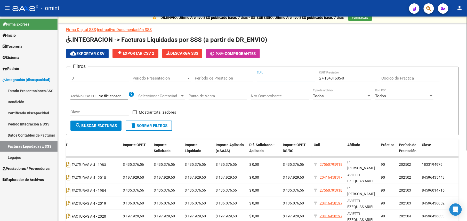
scroll to position [107, 0]
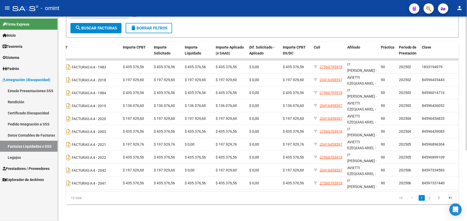
click at [429, 198] on link "2" at bounding box center [430, 198] width 6 height 6
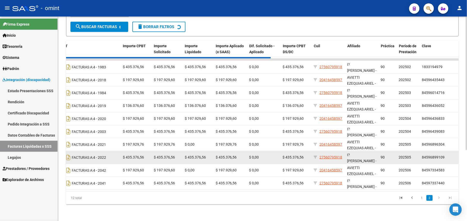
scroll to position [4, 0]
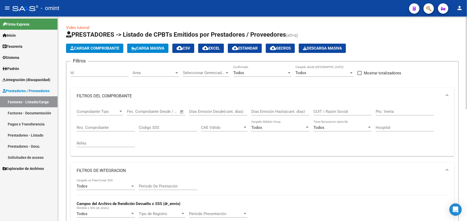
scroll to position [0, 504]
